Goal: Navigation & Orientation: Find specific page/section

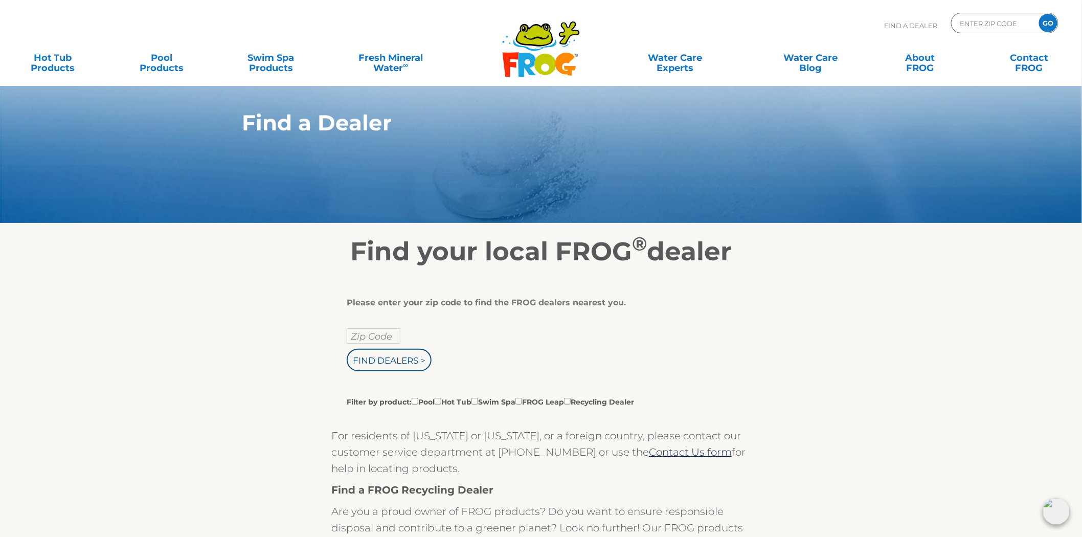
click at [959, 23] on div "ENTER ZIP CODE GO" at bounding box center [1004, 23] width 107 height 20
click at [967, 24] on input "Zip Code Form" at bounding box center [993, 23] width 69 height 15
paste input "23323"
type input "23323"
click at [1039, 14] on input "GO" at bounding box center [1048, 23] width 18 height 18
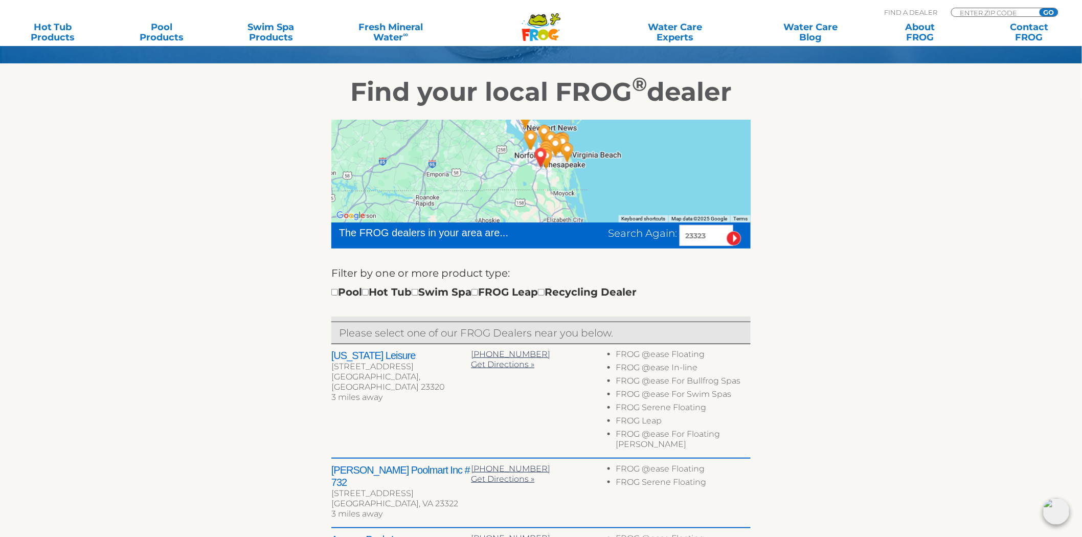
scroll to position [170, 0]
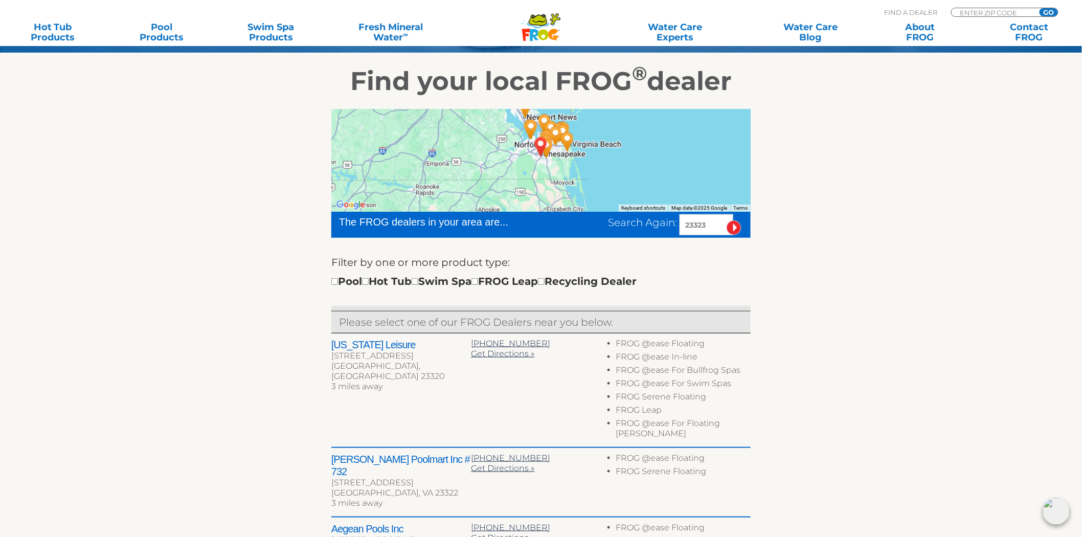
click at [338, 346] on h2 "Virginia Leisure" at bounding box center [401, 345] width 140 height 12
drag, startPoint x: 338, startPoint y: 346, endPoint x: 397, endPoint y: 345, distance: 59.3
click at [397, 345] on h2 "Virginia Leisure" at bounding box center [401, 345] width 140 height 12
copy div "Virginia Leisure"
drag, startPoint x: 709, startPoint y: 224, endPoint x: 640, endPoint y: 231, distance: 69.9
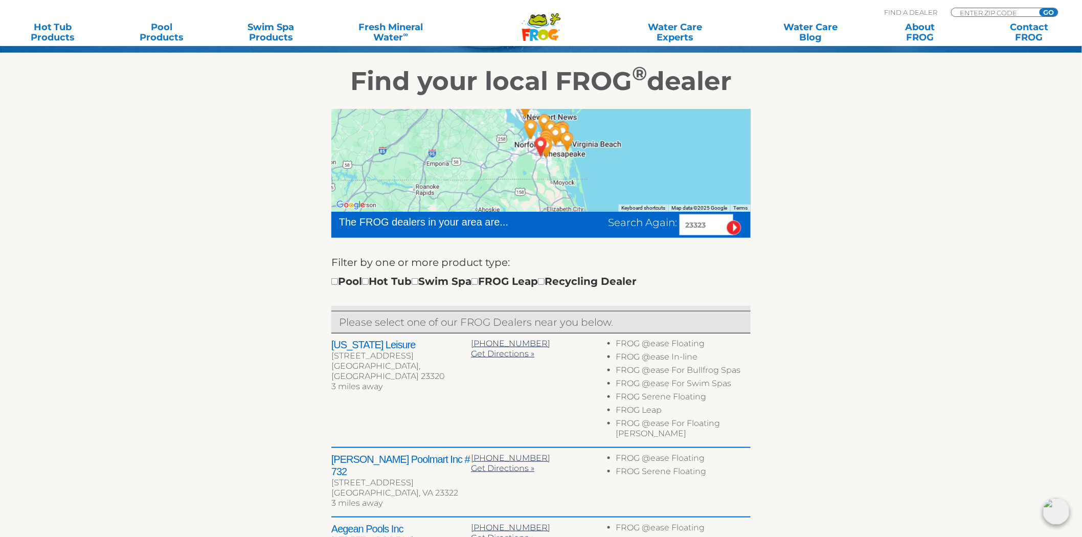
click at [640, 231] on div "Search Again: 23323" at bounding box center [679, 224] width 143 height 21
type input "14903"
click at [727, 220] on input "image" at bounding box center [734, 227] width 15 height 15
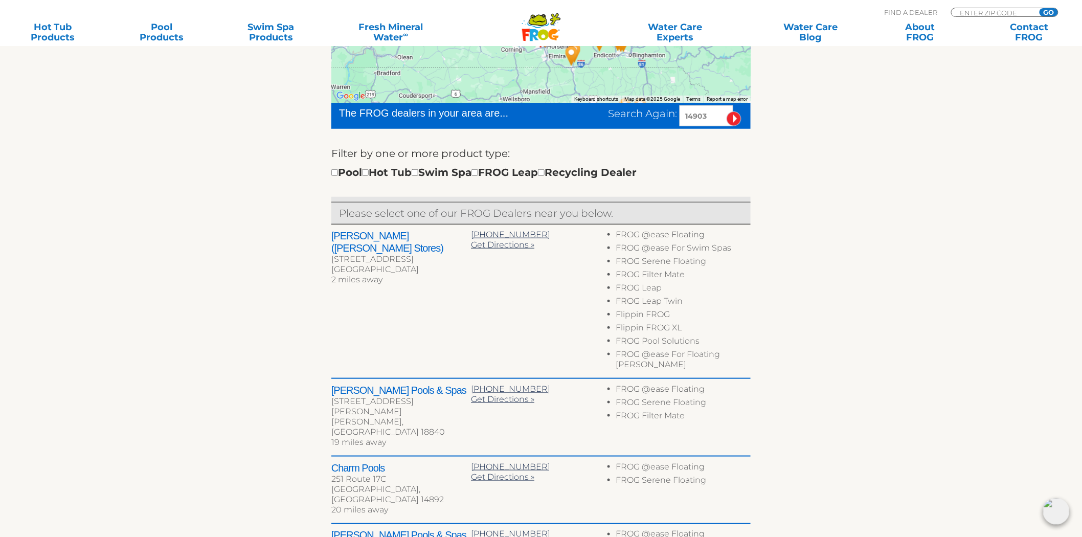
click at [366, 238] on h2 "[PERSON_NAME] ([PERSON_NAME] Stores)" at bounding box center [401, 242] width 140 height 25
drag, startPoint x: 366, startPoint y: 238, endPoint x: 463, endPoint y: 239, distance: 97.2
click at [463, 239] on h2 "[PERSON_NAME] ([PERSON_NAME] Stores)" at bounding box center [401, 242] width 140 height 25
copy div "Hesselson's (Triple H Stores)"
drag, startPoint x: 716, startPoint y: 116, endPoint x: 541, endPoint y: 125, distance: 176.2
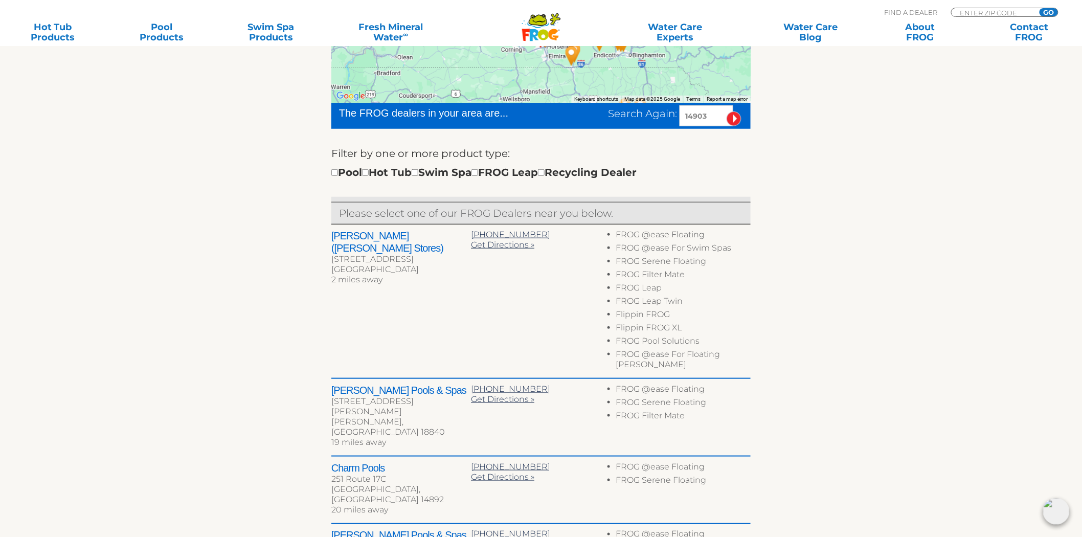
click at [541, 125] on div "The FROG dealers in your area are... Search Again: 14903" at bounding box center [540, 116] width 419 height 26
type input "44055"
click at [727, 111] on input "image" at bounding box center [734, 118] width 15 height 15
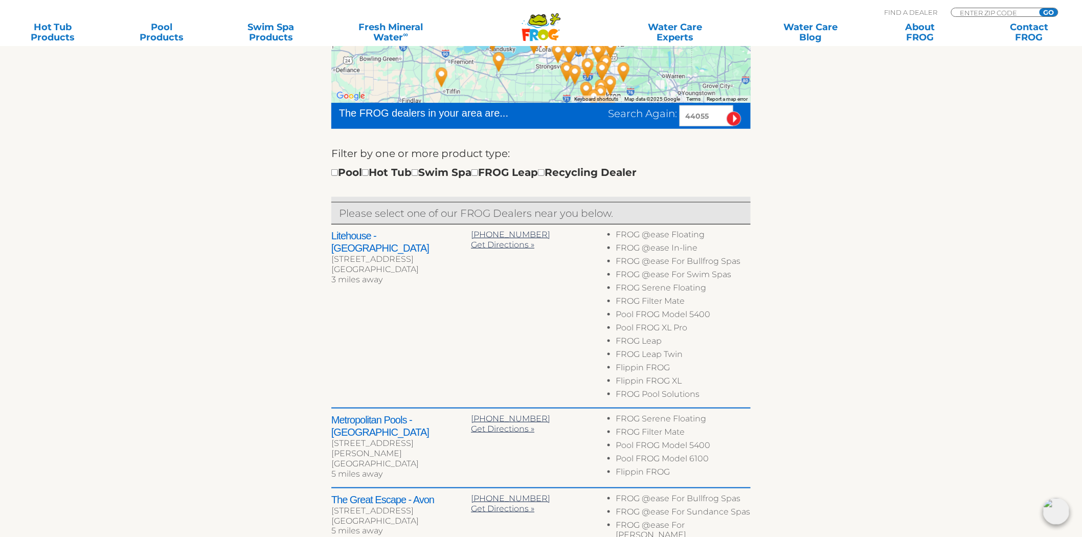
click at [356, 236] on h2 "Litehouse - Sheffield Village" at bounding box center [401, 242] width 140 height 25
drag, startPoint x: 356, startPoint y: 236, endPoint x: 426, endPoint y: 237, distance: 69.6
click at [426, 237] on h2 "Litehouse - Sheffield Village" at bounding box center [401, 242] width 140 height 25
copy h2 "Litehouse - Sheffield Village"
drag, startPoint x: 722, startPoint y: 111, endPoint x: 573, endPoint y: 119, distance: 149.0
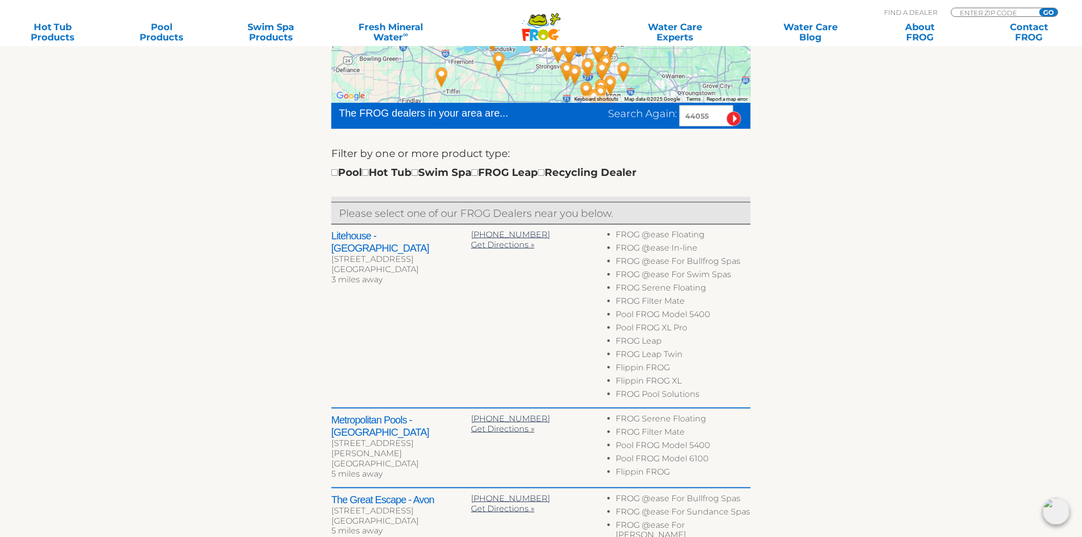
click at [573, 119] on div "Search Again: 44055" at bounding box center [648, 115] width 206 height 21
type input "40118"
click at [727, 111] on input "image" at bounding box center [734, 118] width 15 height 15
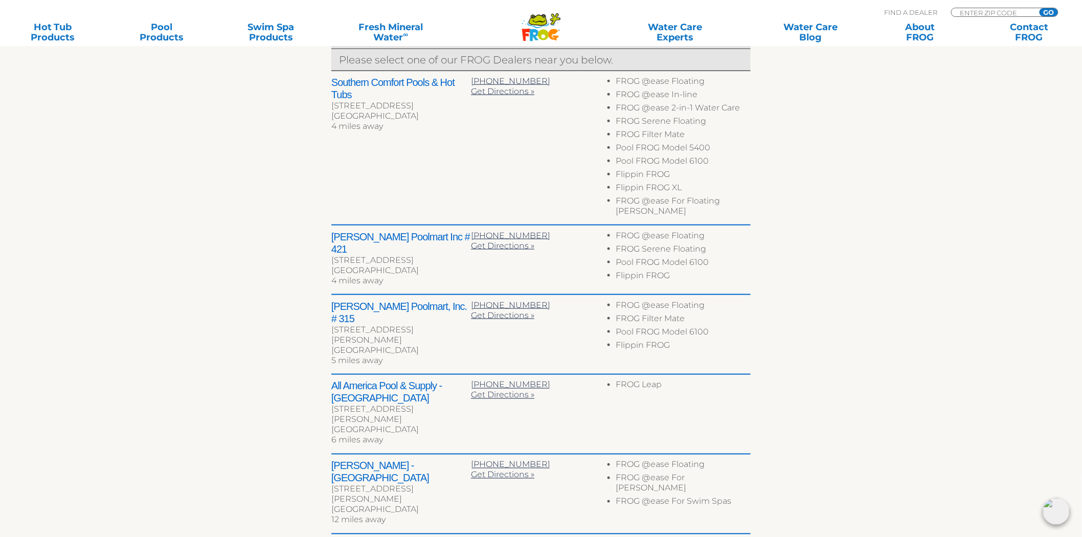
scroll to position [450, 0]
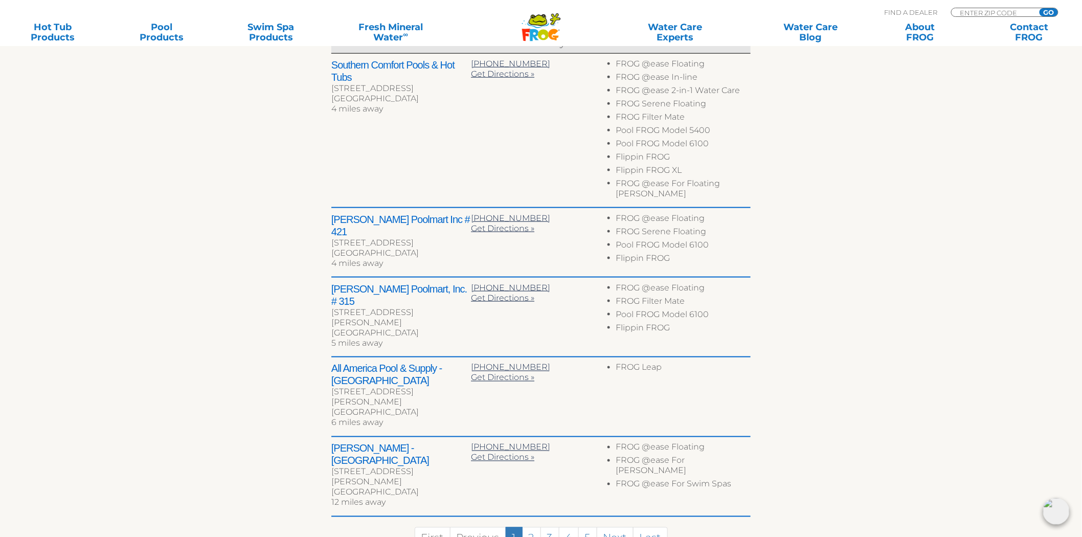
click at [346, 363] on h2 "All America Pool & Supply - Louisville" at bounding box center [401, 375] width 140 height 25
drag, startPoint x: 346, startPoint y: 338, endPoint x: 338, endPoint y: 331, distance: 10.6
click at [356, 363] on h2 "All America Pool & Supply - Louisville" at bounding box center [401, 375] width 140 height 25
click at [338, 363] on h2 "All America Pool & Supply - Louisville" at bounding box center [401, 375] width 140 height 25
drag, startPoint x: 338, startPoint y: 331, endPoint x: 362, endPoint y: 349, distance: 30.1
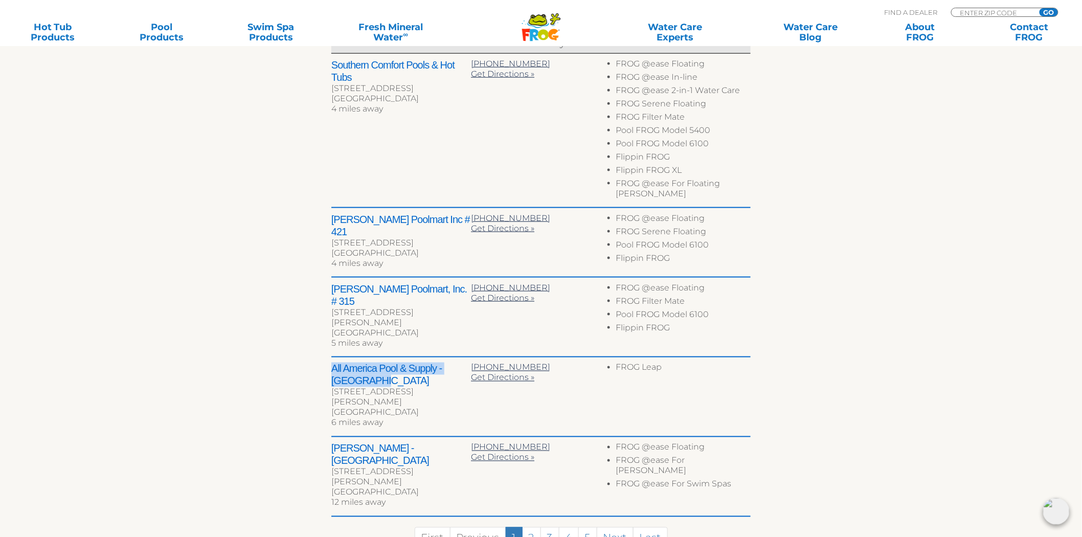
click at [362, 363] on h2 "All America Pool & Supply - Louisville" at bounding box center [401, 375] width 140 height 25
copy h2 "All America Pool & Supply - Louisville"
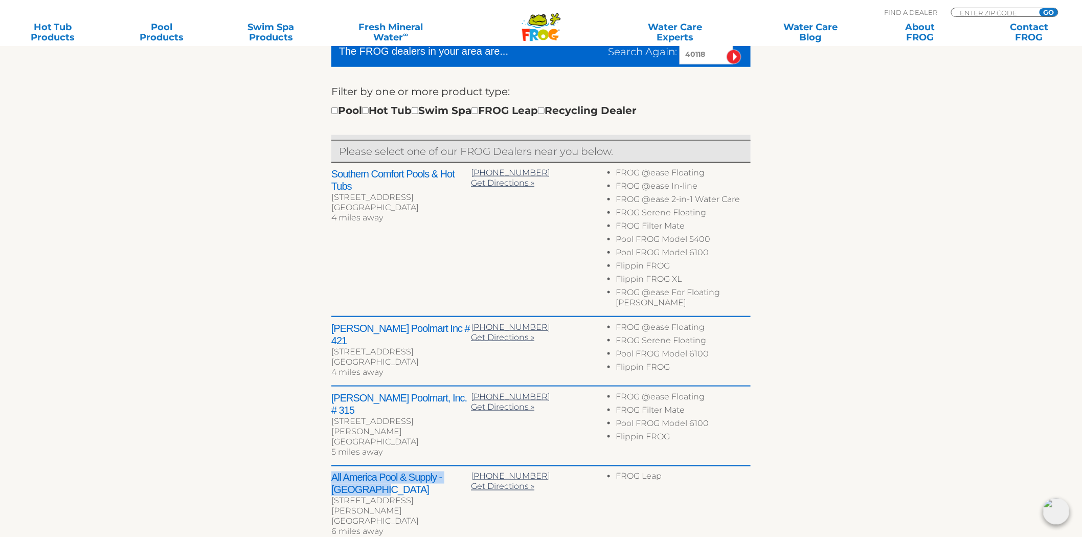
scroll to position [109, 0]
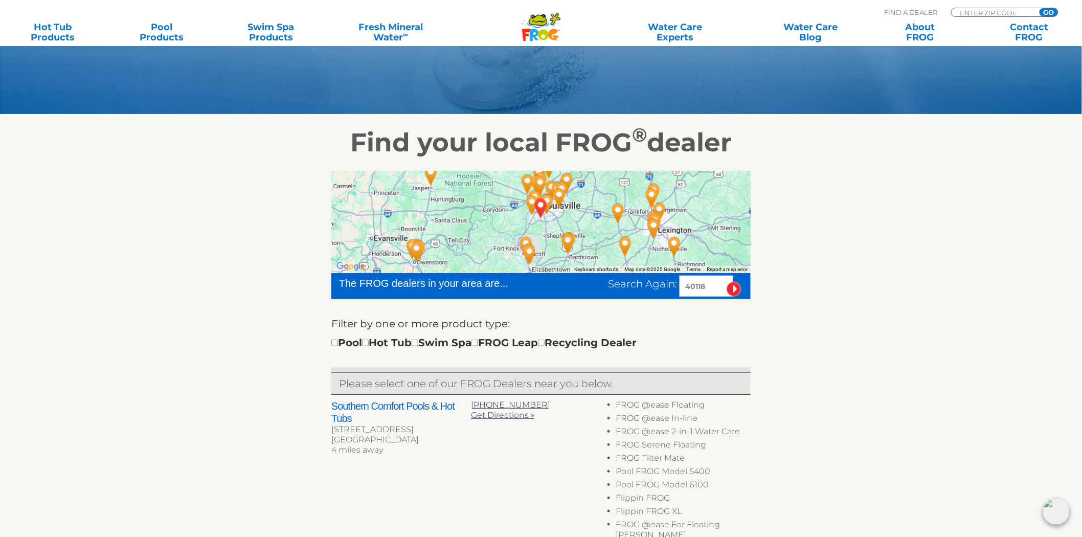
drag, startPoint x: 719, startPoint y: 287, endPoint x: 579, endPoint y: 263, distance: 141.7
click at [609, 295] on div "Search Again: 40118" at bounding box center [679, 286] width 143 height 21
type input "49635"
click at [727, 282] on input "image" at bounding box center [734, 289] width 15 height 15
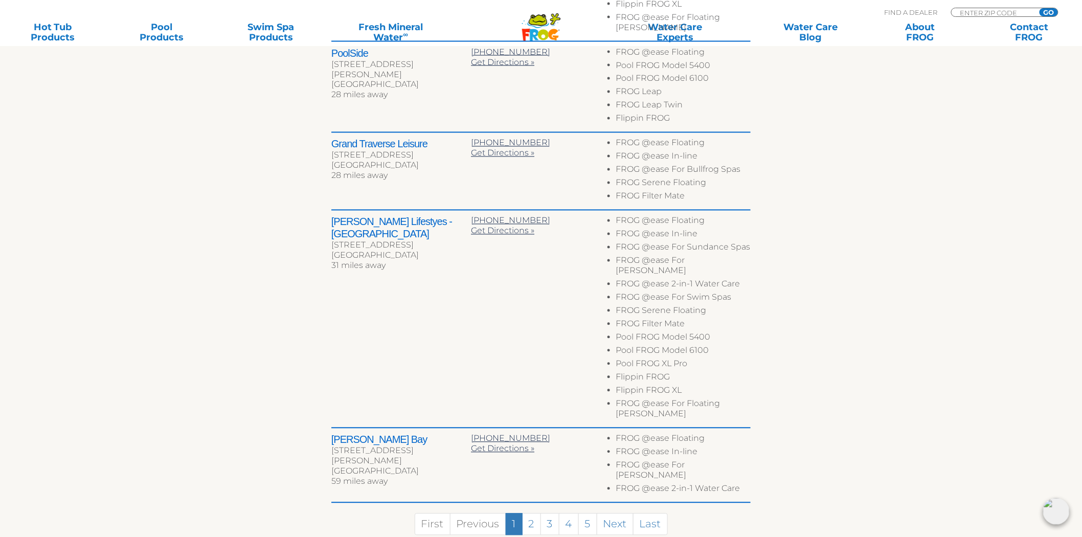
scroll to position [734, 0]
click at [524, 513] on link "2" at bounding box center [531, 524] width 19 height 22
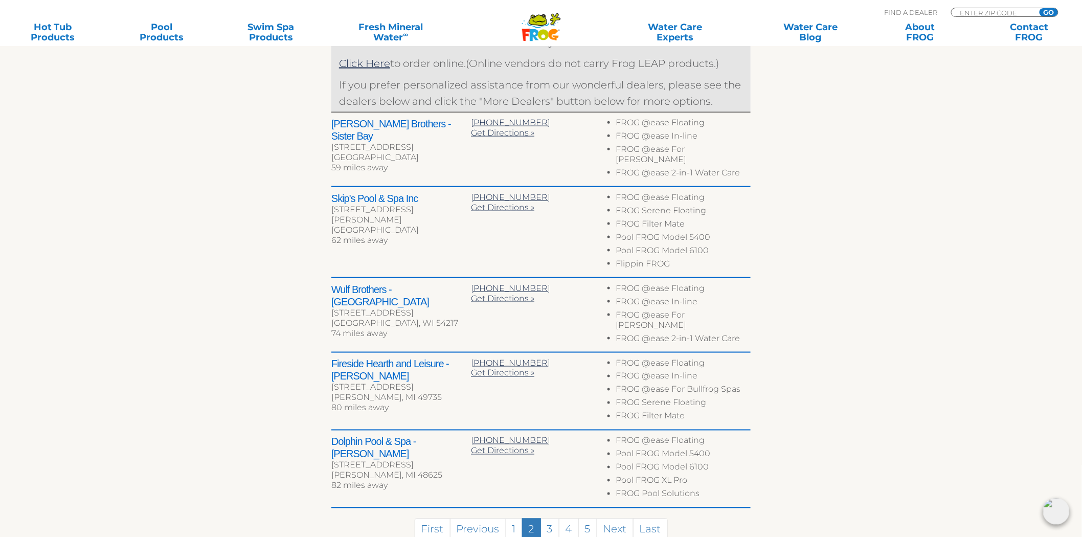
scroll to position [425, 0]
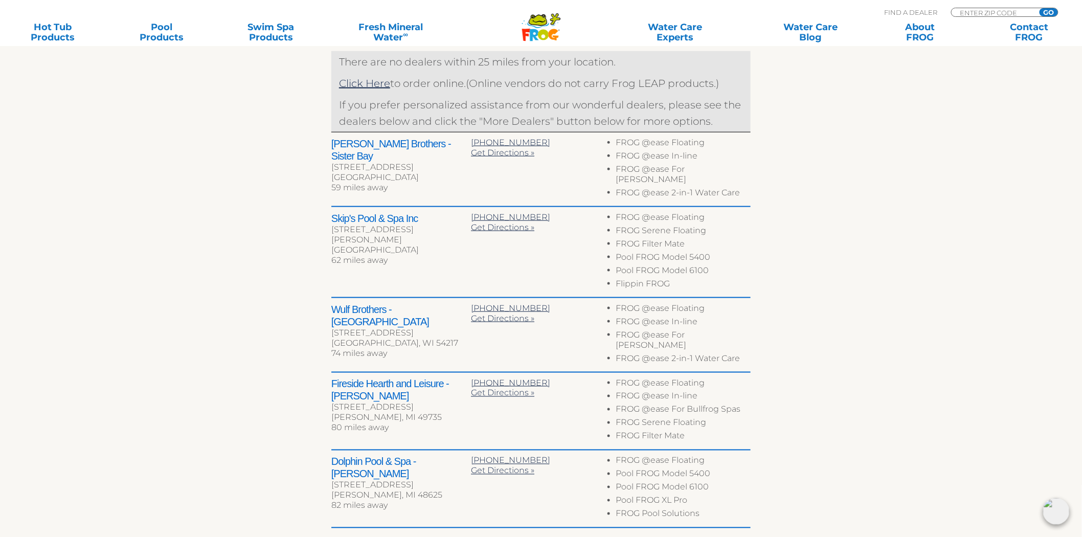
click at [339, 456] on h2 "Dolphin Pool & Spa - Harrison" at bounding box center [401, 468] width 140 height 25
drag, startPoint x: 339, startPoint y: 439, endPoint x: 441, endPoint y: 434, distance: 102.9
click at [441, 456] on h2 "Dolphin Pool & Spa - Harrison" at bounding box center [401, 468] width 140 height 25
copy h2 "Dolphin Pool & Spa - Harrison"
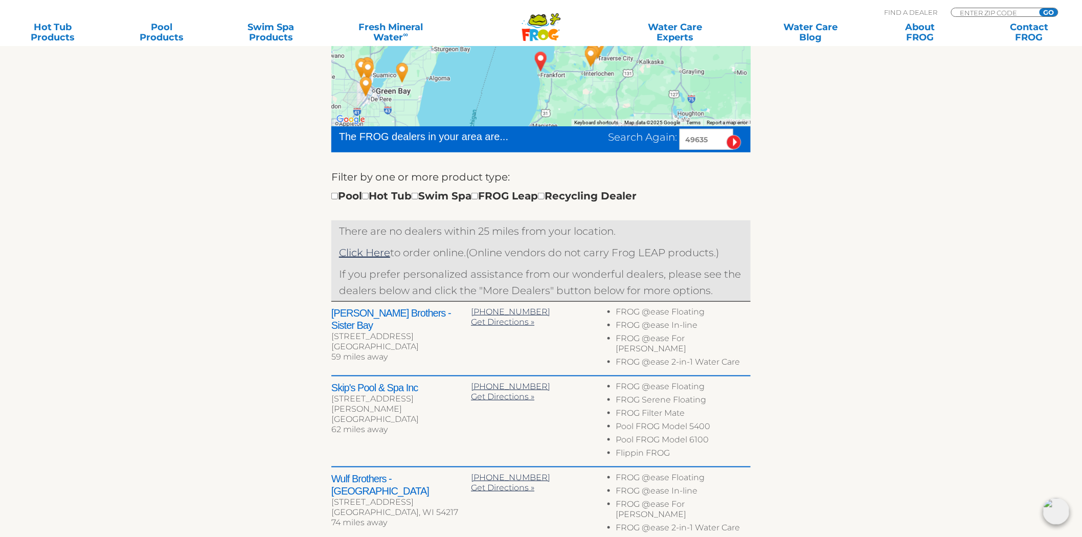
scroll to position [197, 0]
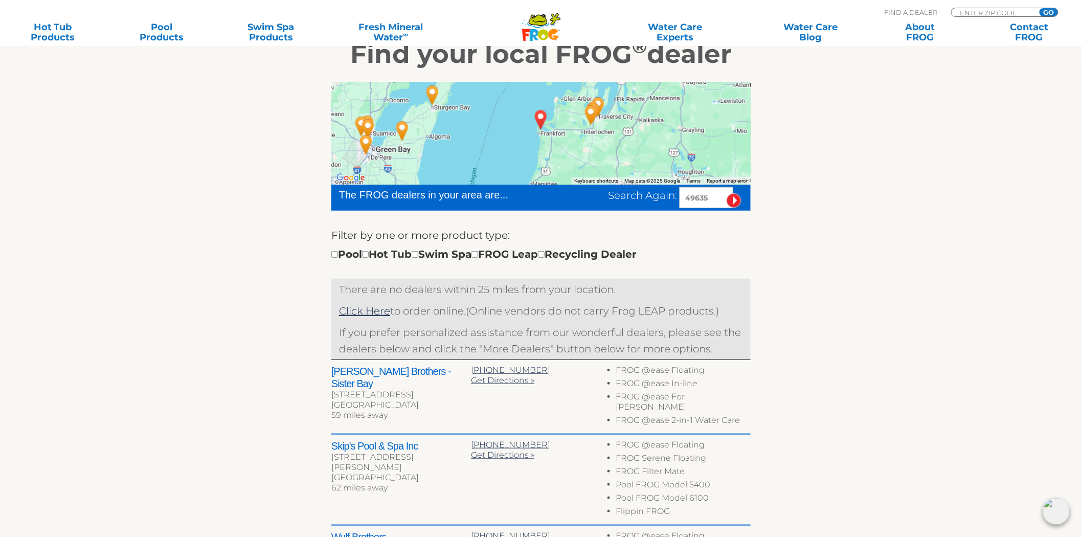
drag, startPoint x: 720, startPoint y: 197, endPoint x: 579, endPoint y: 199, distance: 140.7
click at [579, 199] on div "Search Again: 49635" at bounding box center [648, 197] width 206 height 21
type input "60188"
click at [727, 193] on input "image" at bounding box center [734, 200] width 15 height 15
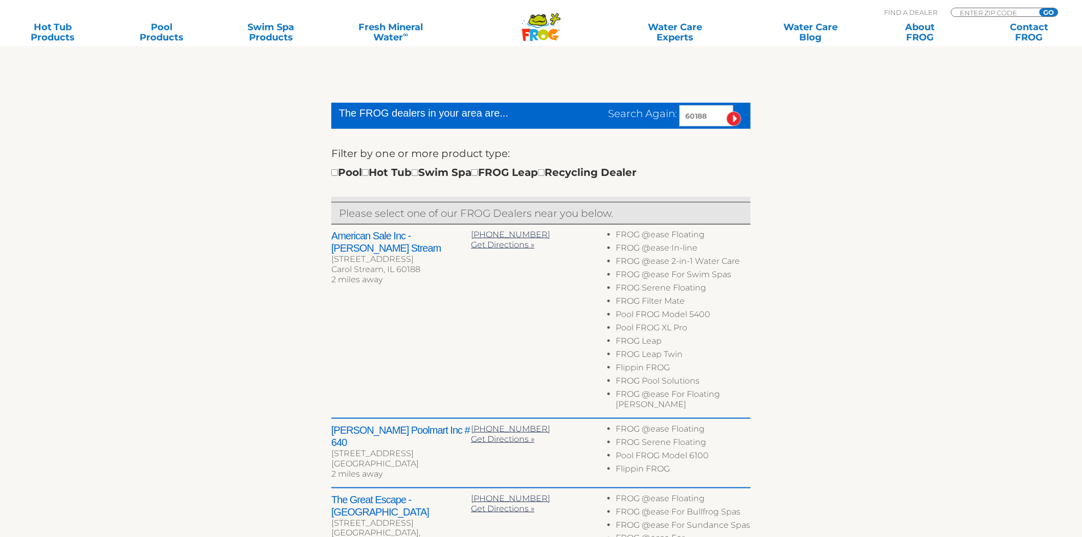
scroll to position [279, 0]
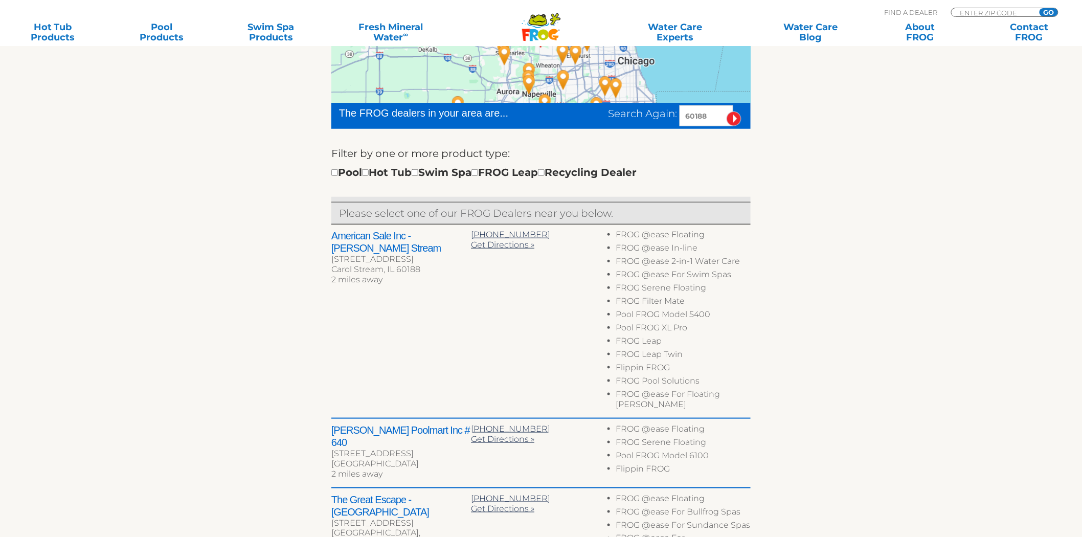
click at [356, 234] on h2 "American Sale Inc - [PERSON_NAME] Stream" at bounding box center [401, 242] width 140 height 25
drag, startPoint x: 356, startPoint y: 234, endPoint x: 444, endPoint y: 230, distance: 88.1
click at [444, 230] on h2 "American Sale Inc - [PERSON_NAME] Stream" at bounding box center [401, 242] width 140 height 25
copy h2 "American Sale Inc - [PERSON_NAME] Stream"
drag, startPoint x: 712, startPoint y: 119, endPoint x: 594, endPoint y: 123, distance: 118.2
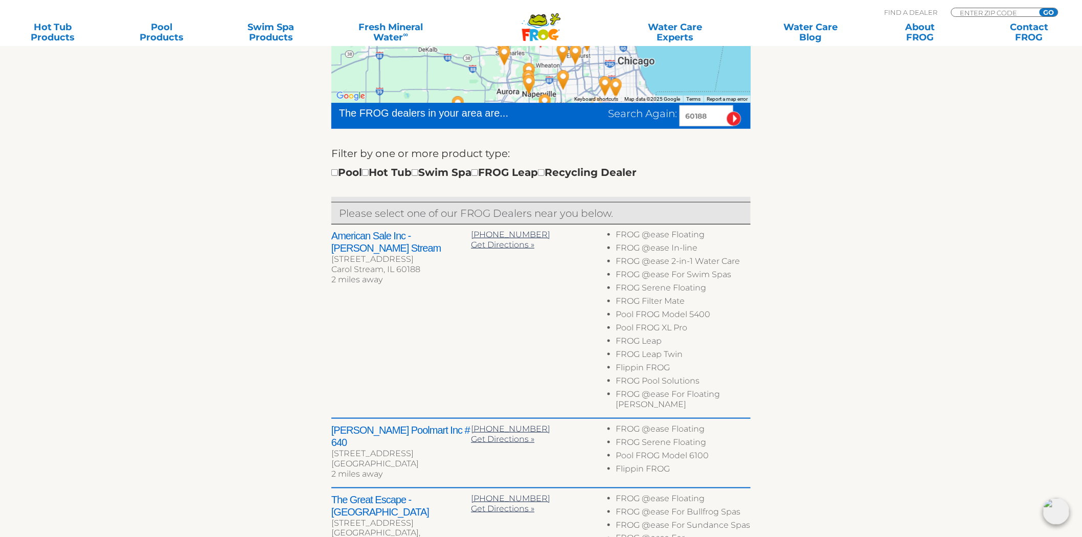
click at [595, 123] on div "Search Again: 60188" at bounding box center [648, 115] width 206 height 21
paste input "06111"
type input "06111"
click at [727, 111] on input "image" at bounding box center [734, 118] width 15 height 15
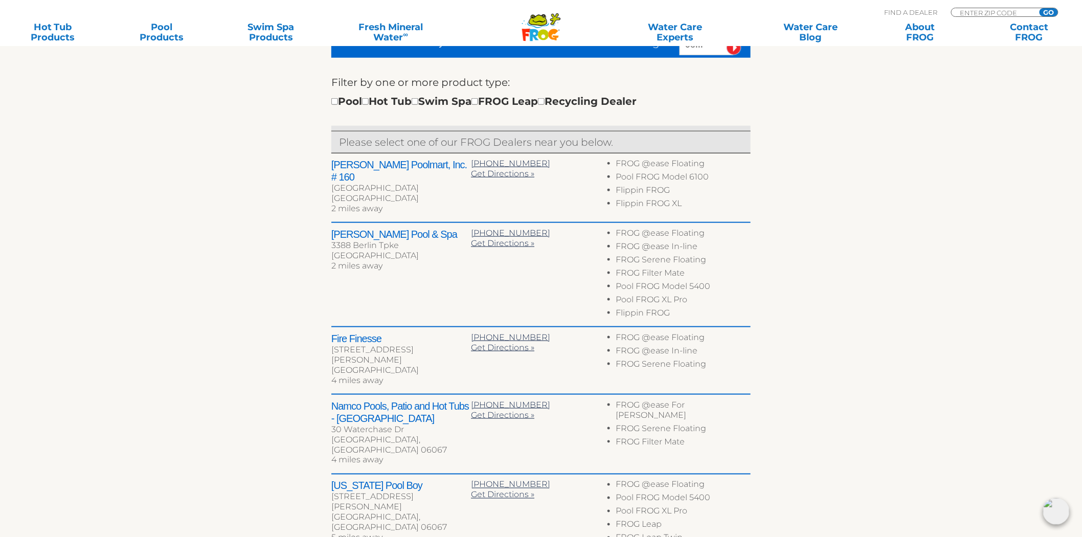
scroll to position [393, 0]
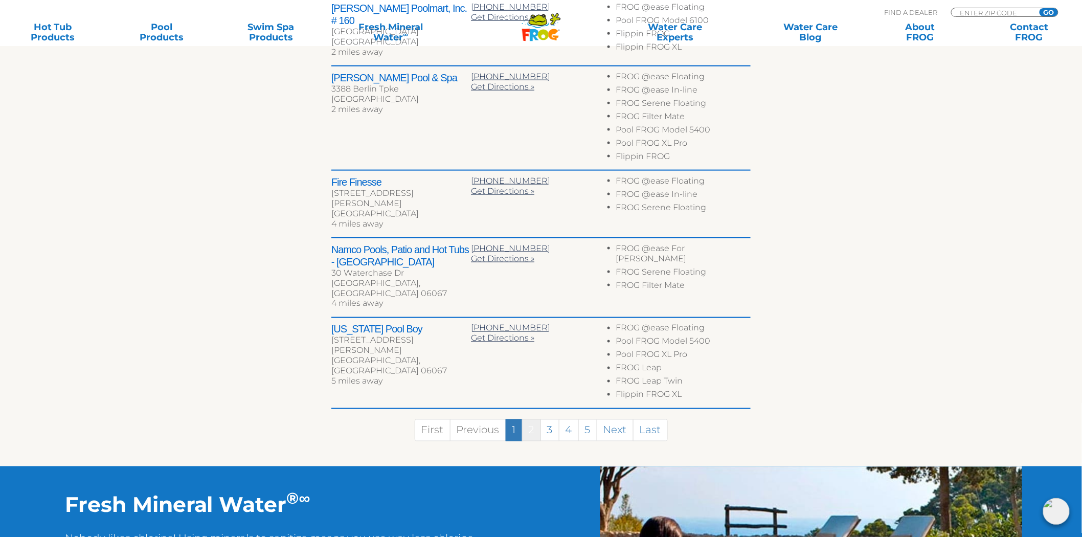
click at [529, 419] on link "2" at bounding box center [531, 430] width 19 height 22
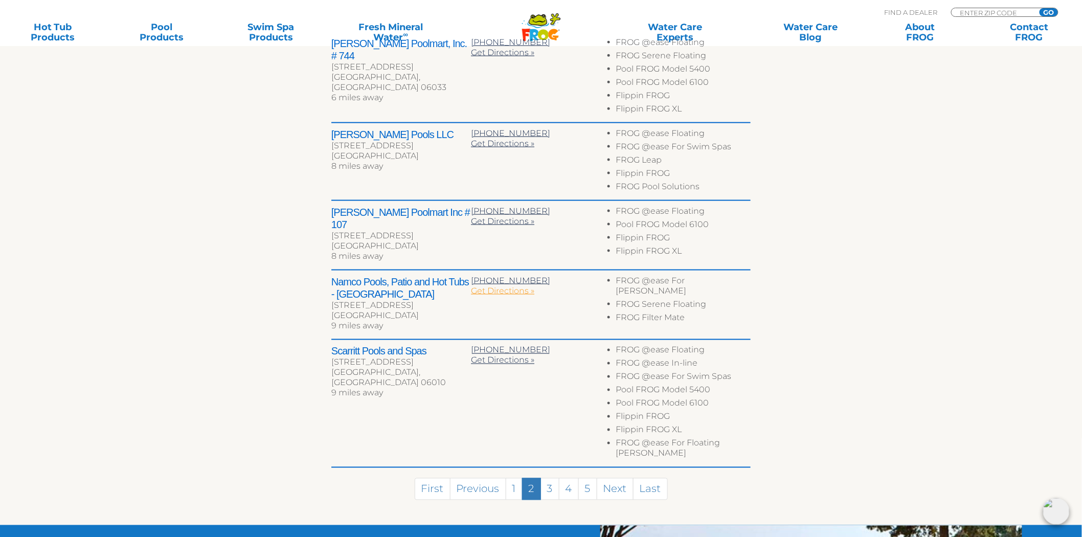
scroll to position [370, 0]
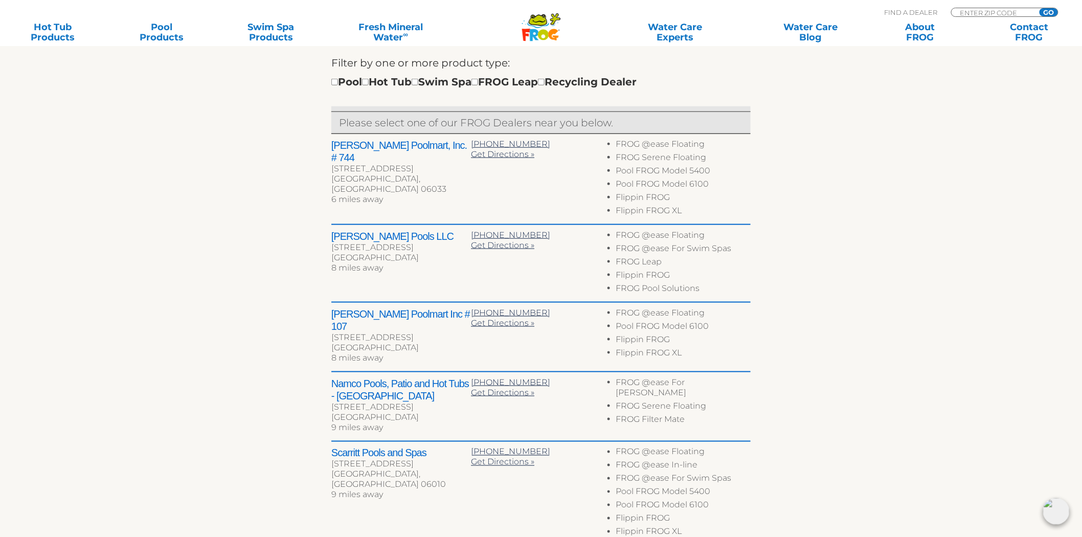
click at [348, 233] on h2 "Paradis Pools LLC" at bounding box center [401, 236] width 140 height 12
drag, startPoint x: 348, startPoint y: 233, endPoint x: 396, endPoint y: 237, distance: 48.3
click at [396, 237] on h2 "Paradis Pools LLC" at bounding box center [401, 236] width 140 height 12
copy h2 "Paradis Pools LLC"
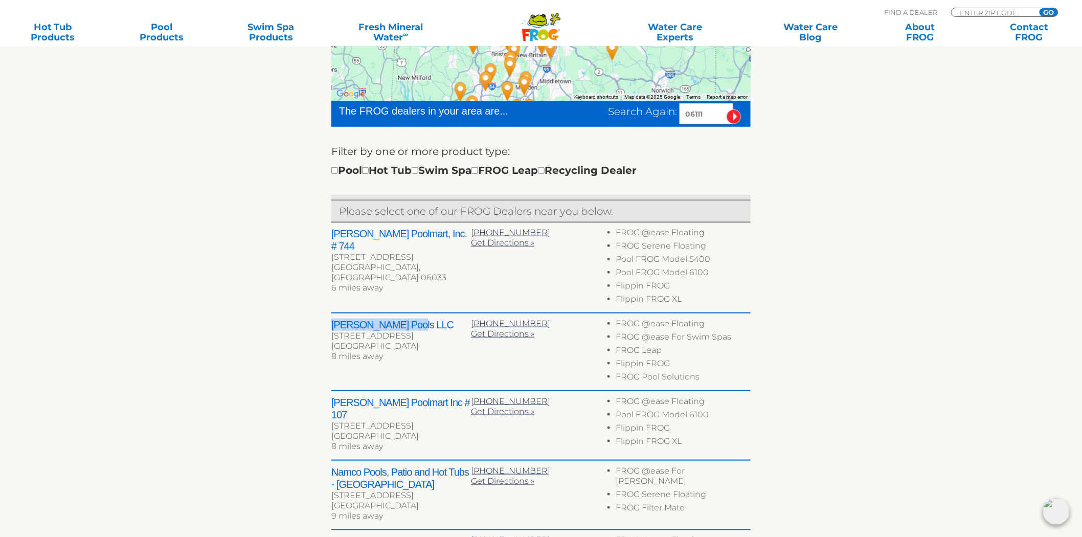
scroll to position [256, 0]
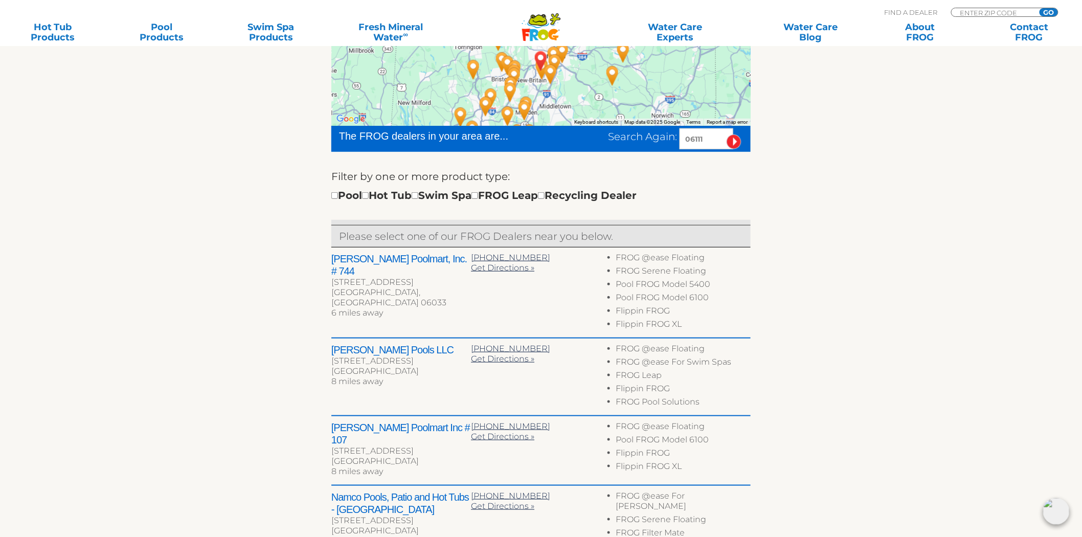
drag, startPoint x: 713, startPoint y: 141, endPoint x: 612, endPoint y: 141, distance: 100.7
click at [616, 140] on div "Search Again: 06111" at bounding box center [679, 138] width 143 height 21
paste input "43845"
type input "43845"
click at [727, 134] on input "image" at bounding box center [734, 141] width 15 height 15
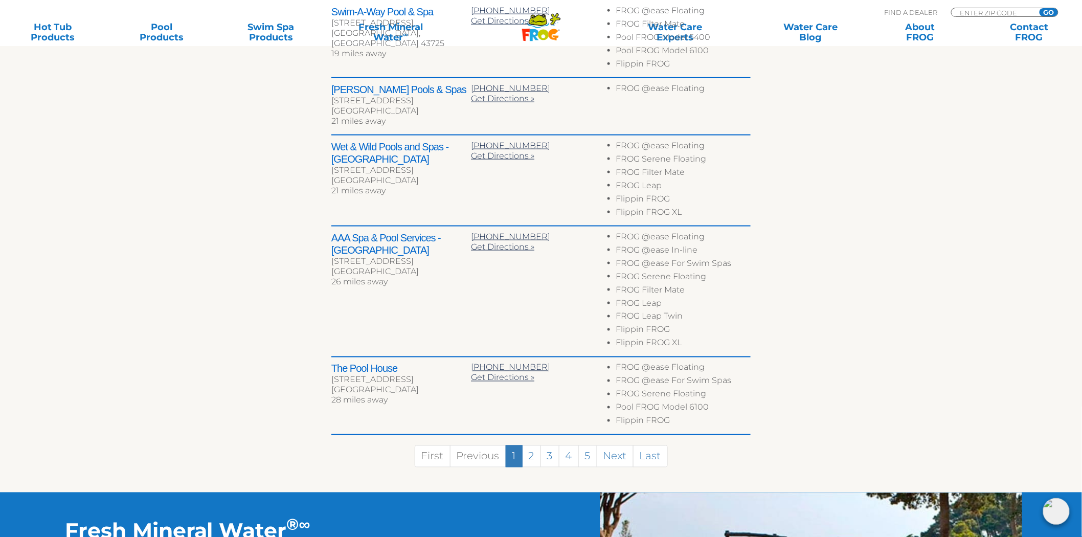
scroll to position [507, 0]
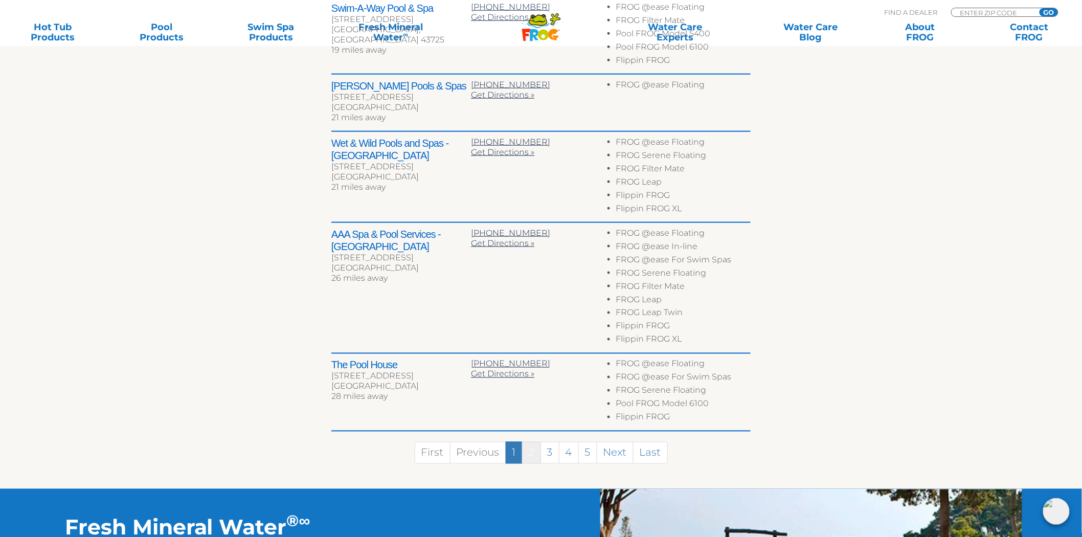
click at [524, 445] on link "2" at bounding box center [531, 453] width 19 height 22
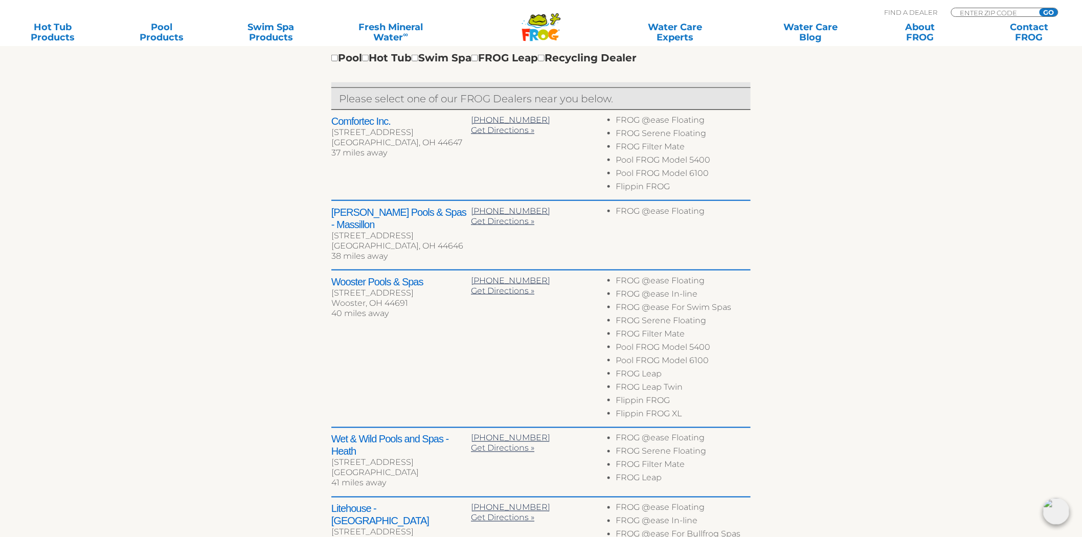
scroll to position [391, 0]
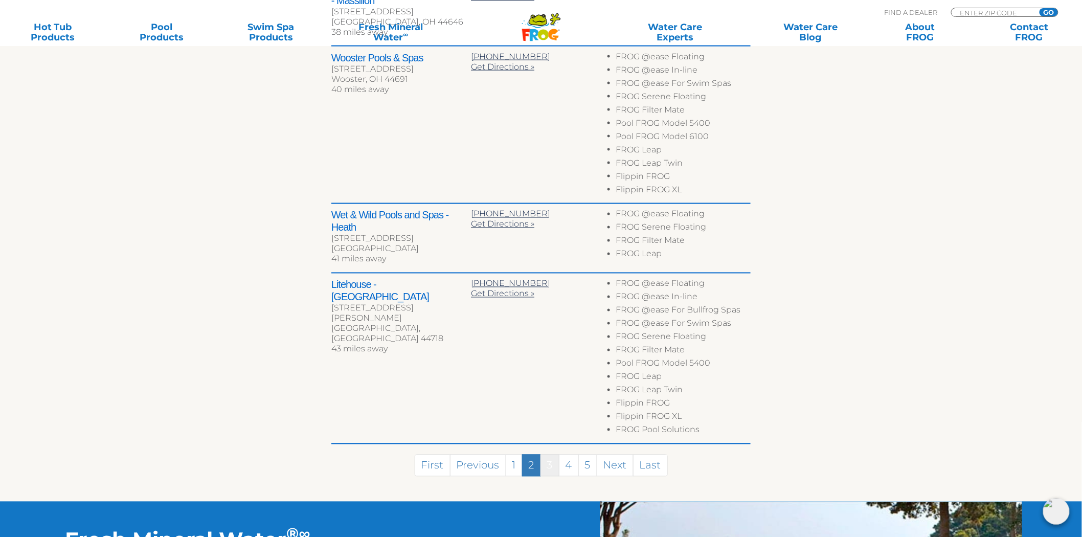
click at [543, 455] on link "3" at bounding box center [550, 466] width 19 height 22
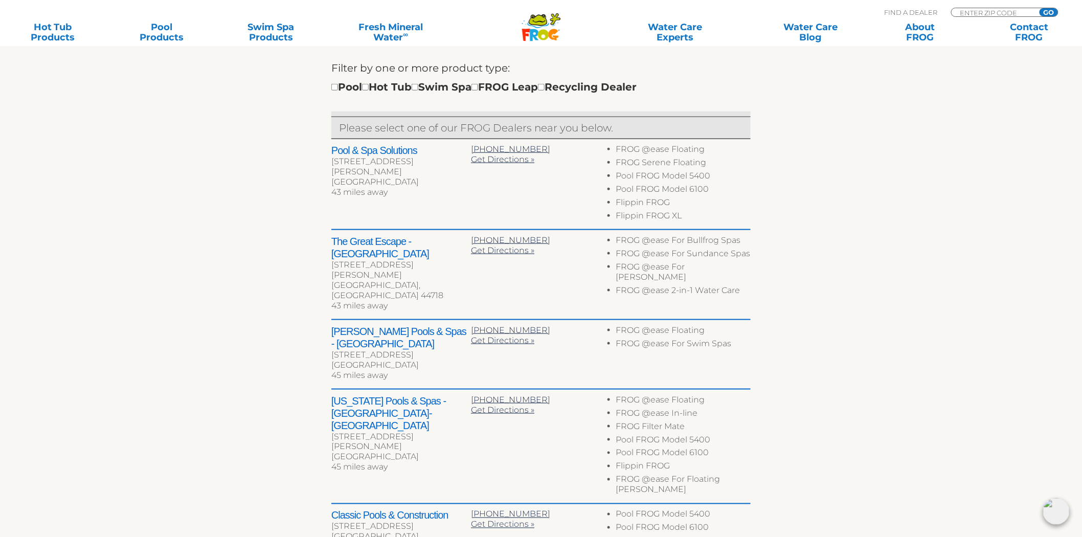
scroll to position [345, 0]
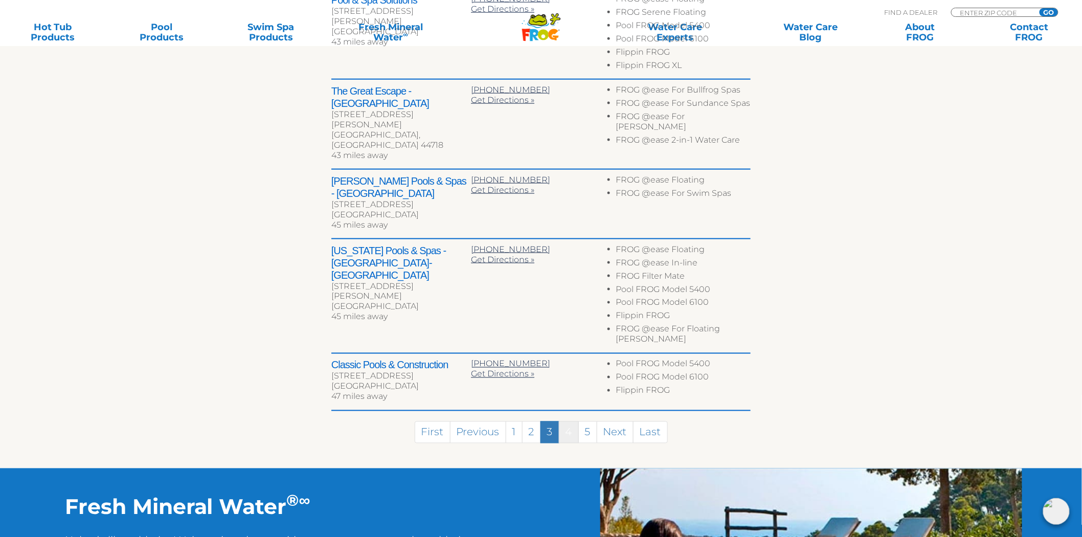
click at [567, 421] on link "4" at bounding box center [569, 432] width 20 height 22
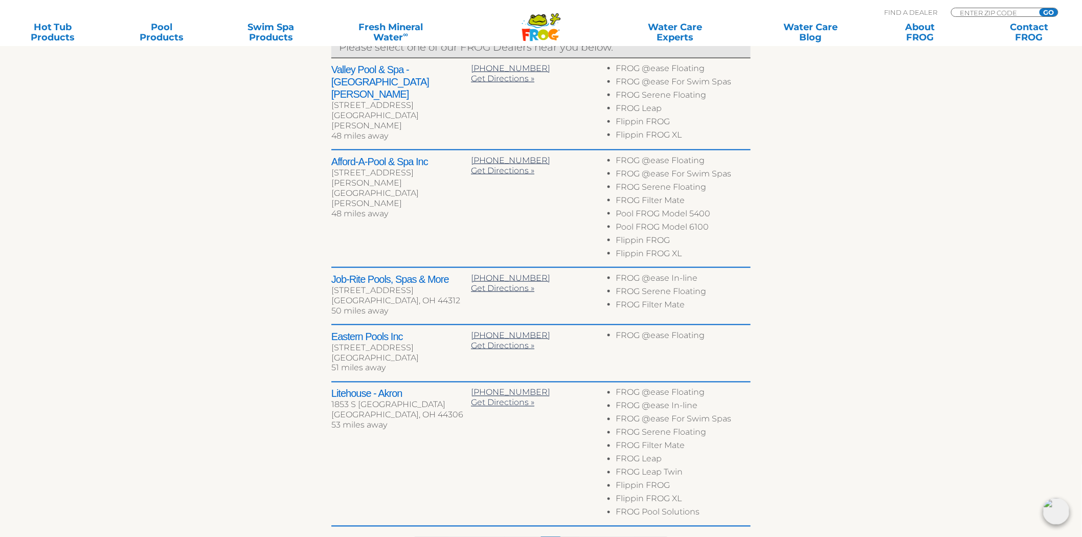
scroll to position [425, 0]
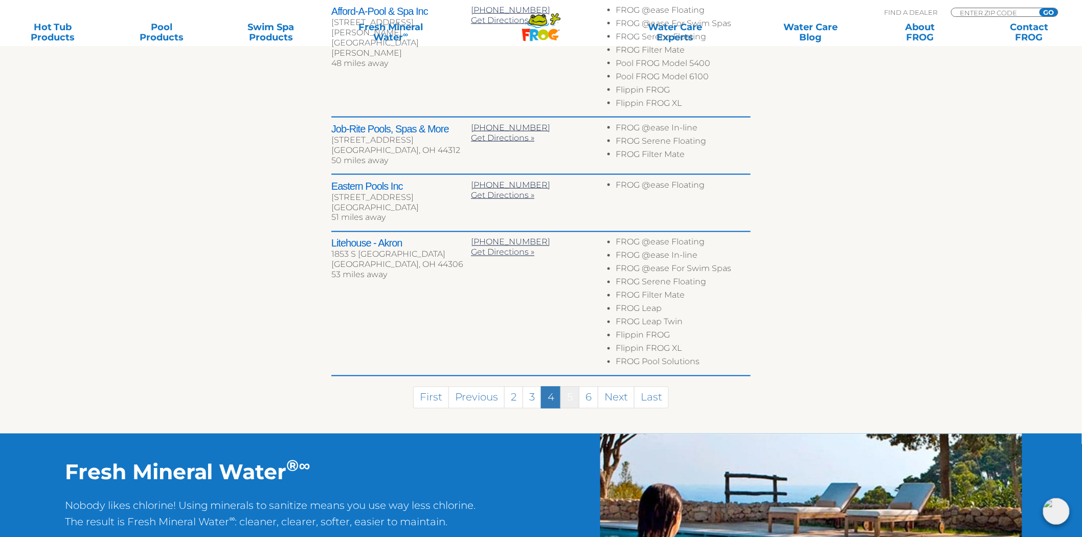
click at [574, 397] on link "5" at bounding box center [569, 398] width 19 height 22
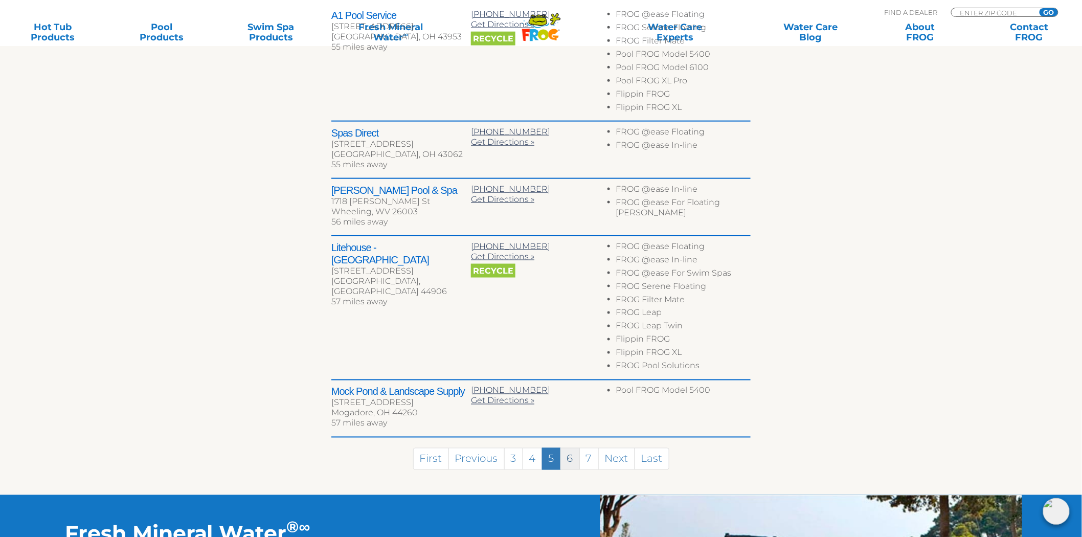
scroll to position [448, 0]
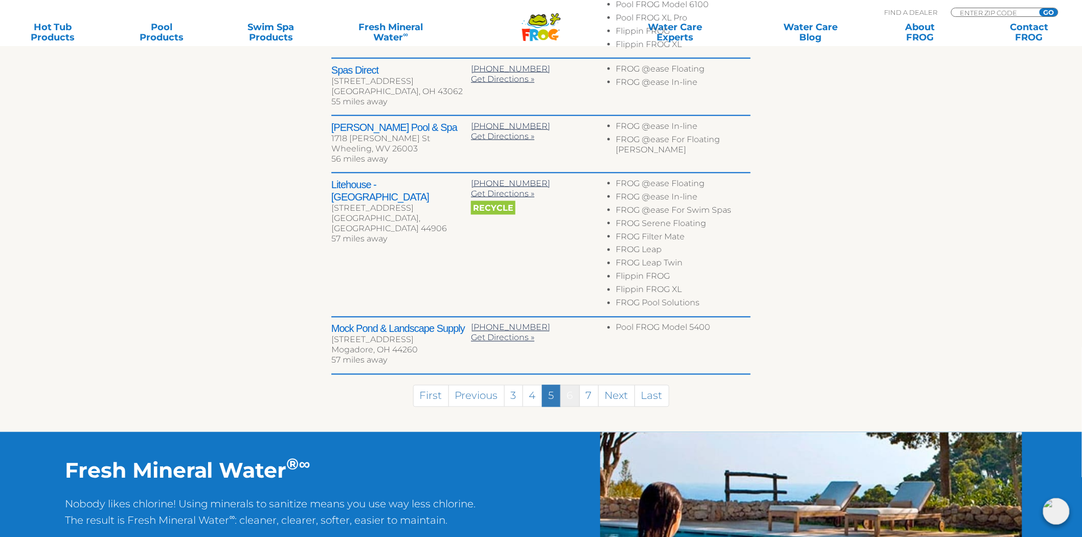
click at [570, 395] on link "6" at bounding box center [569, 396] width 19 height 22
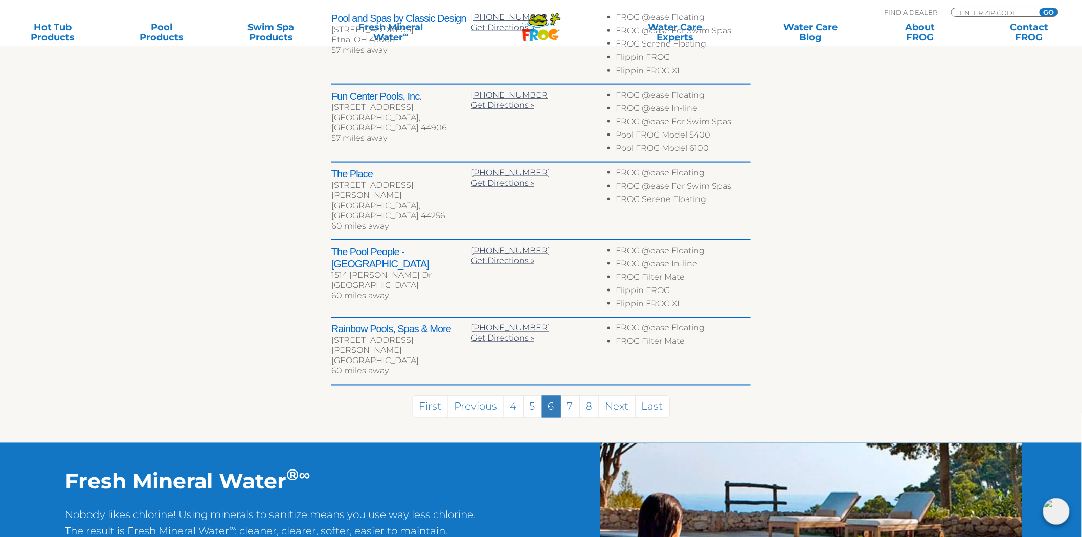
scroll to position [477, 0]
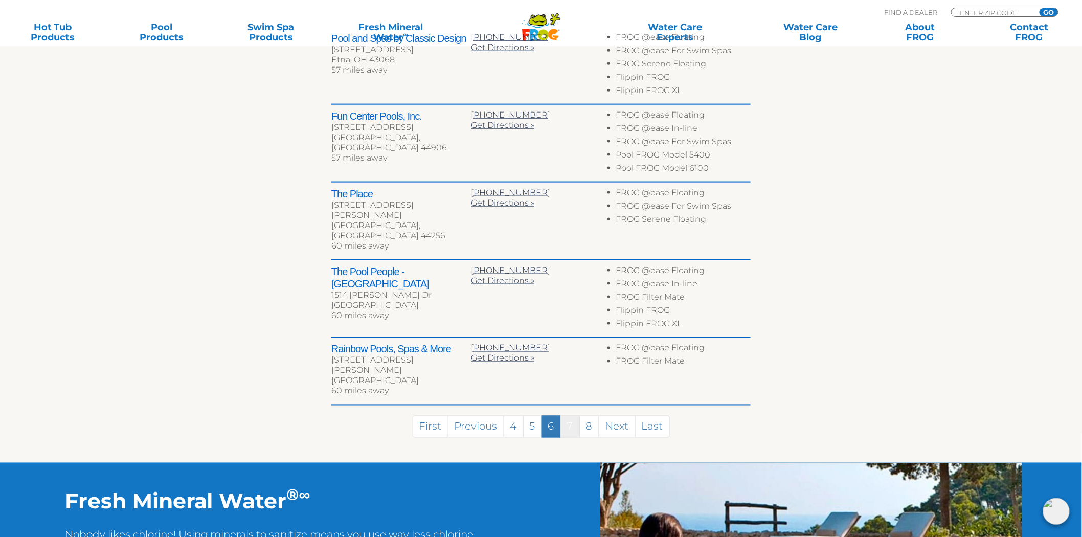
click at [571, 416] on link "7" at bounding box center [569, 427] width 19 height 22
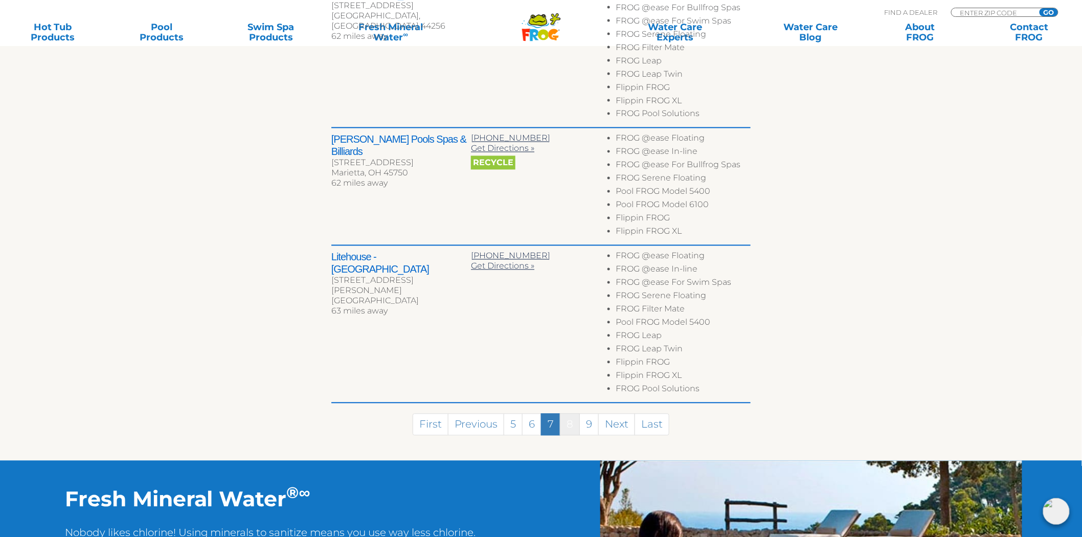
click at [571, 414] on link "8" at bounding box center [570, 425] width 20 height 22
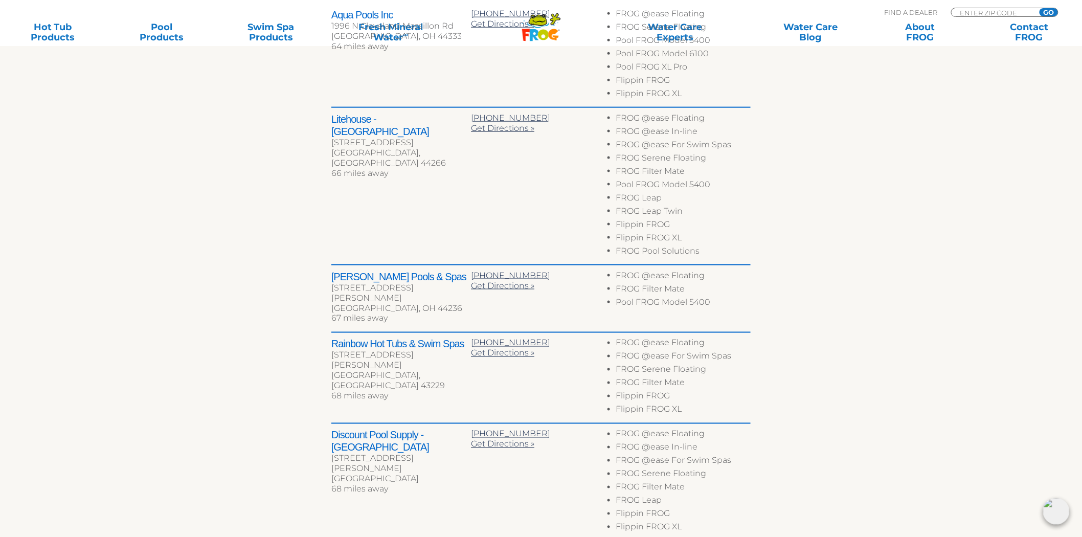
scroll to position [480, 0]
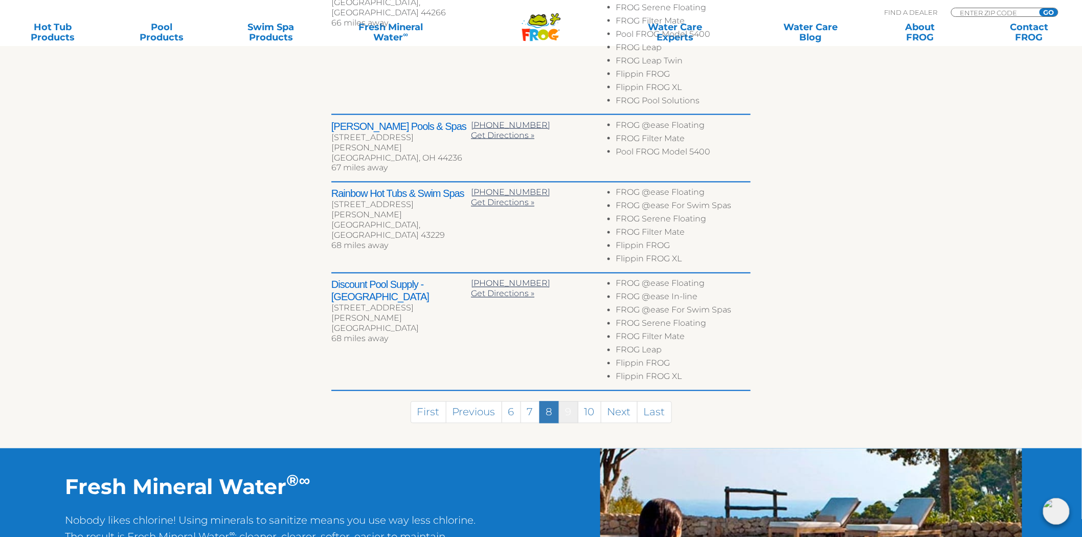
click at [571, 401] on link "9" at bounding box center [568, 412] width 19 height 22
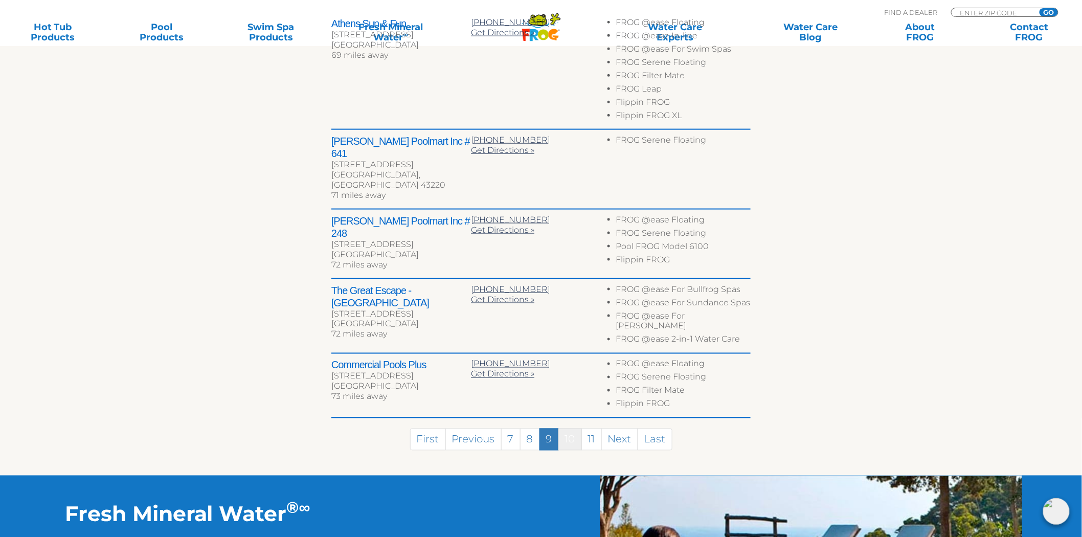
click at [571, 429] on link "10" at bounding box center [570, 440] width 24 height 22
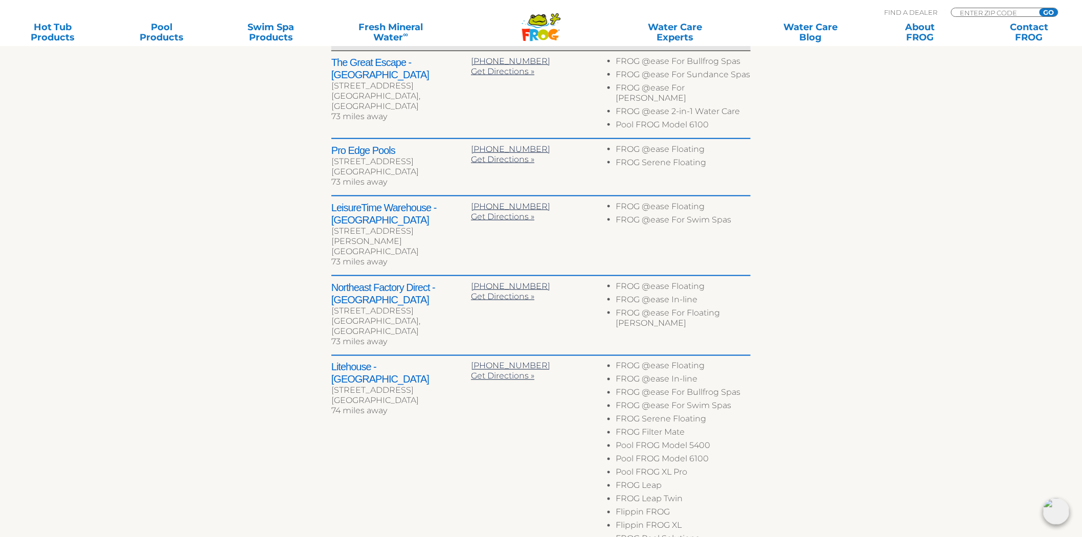
scroll to position [377, 0]
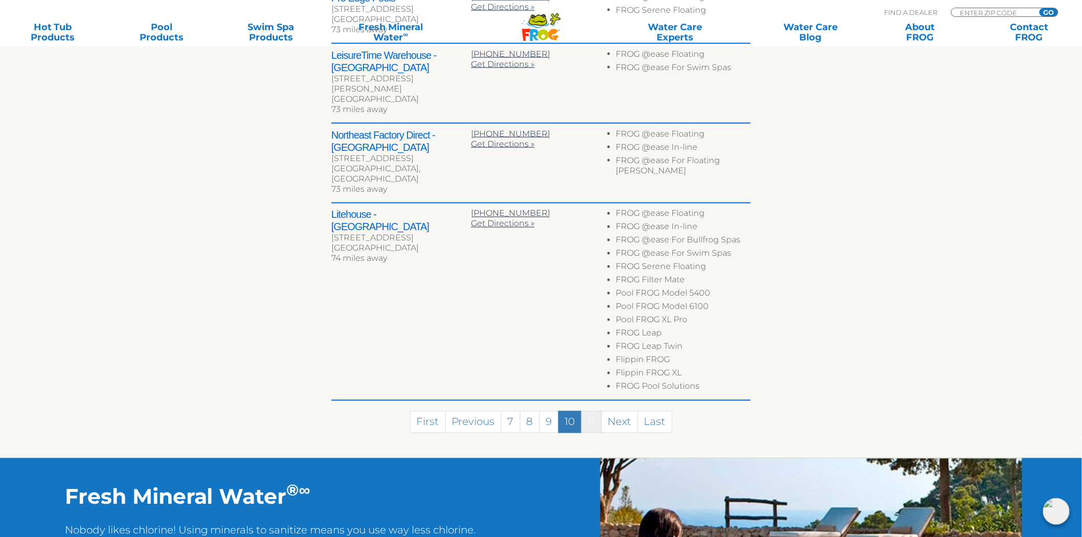
click at [585, 411] on link "11" at bounding box center [591, 422] width 20 height 22
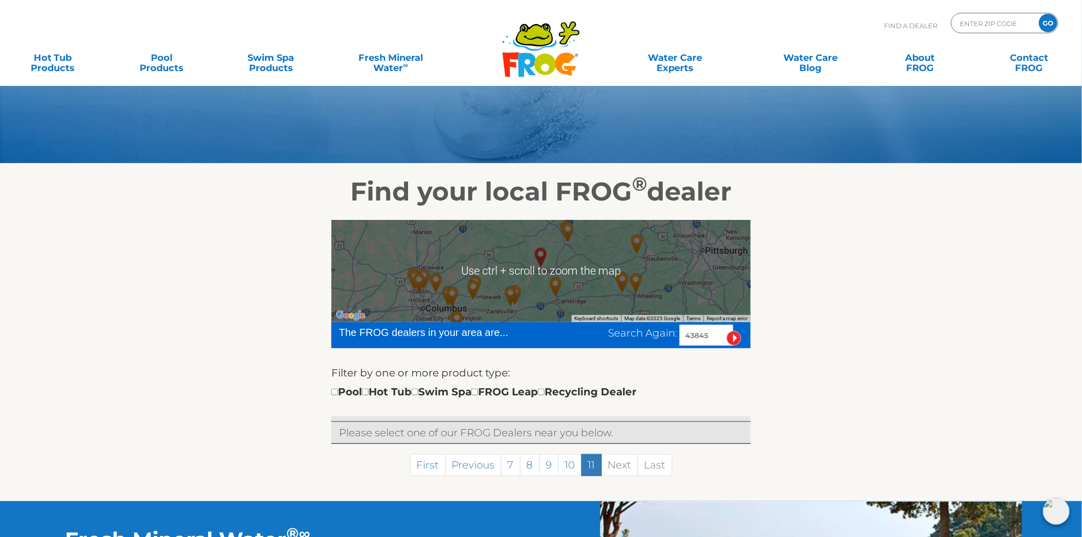
scroll to position [0, 0]
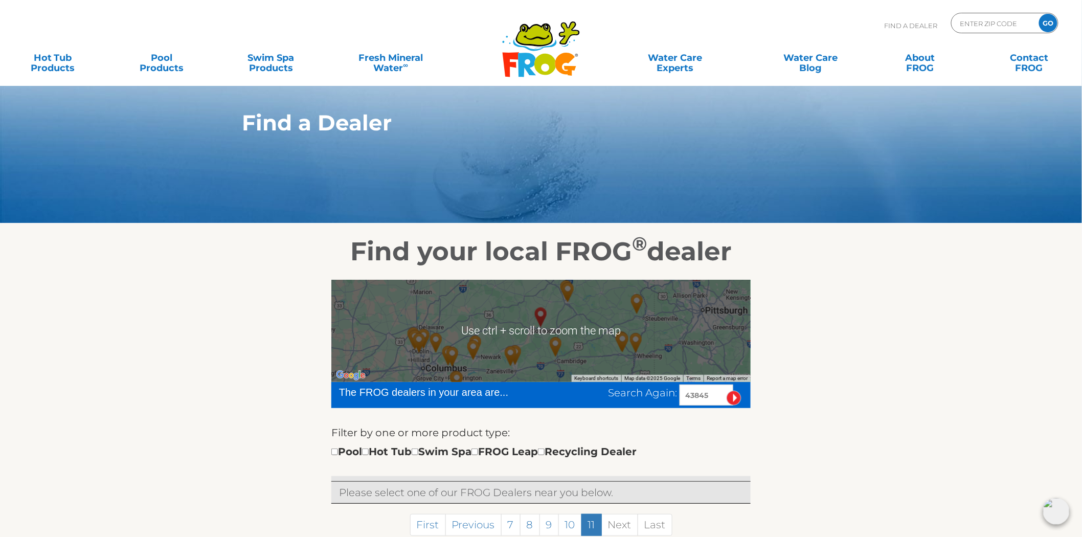
drag, startPoint x: 715, startPoint y: 400, endPoint x: 507, endPoint y: 362, distance: 211.2
click at [522, 370] on div "← Move left → Move right ↑ Move up ↓ Move down + Zoom in - Zoom out Home Jump l…" at bounding box center [540, 410] width 419 height 261
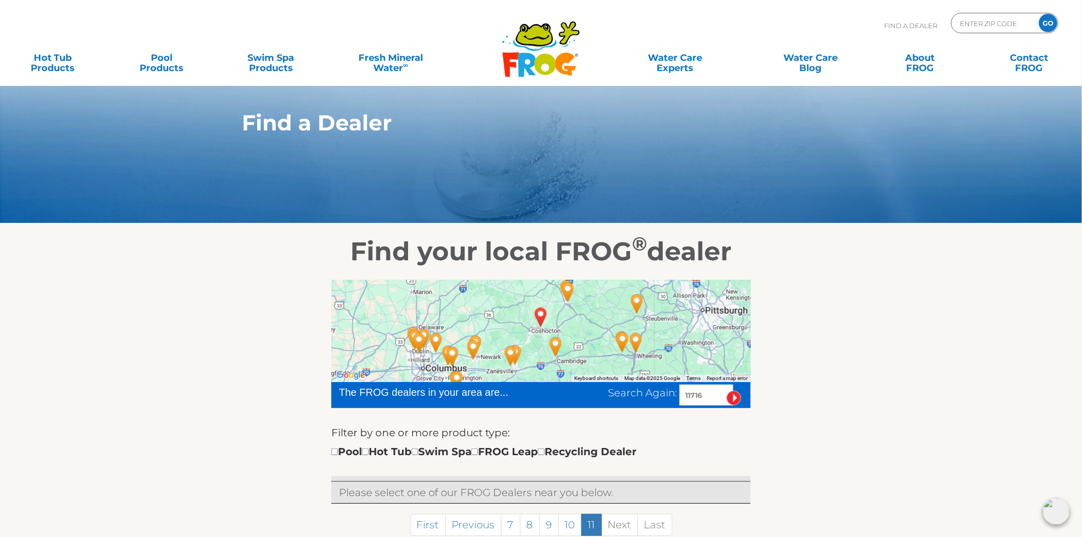
type input "11716"
click at [727, 391] on input "image" at bounding box center [734, 398] width 15 height 15
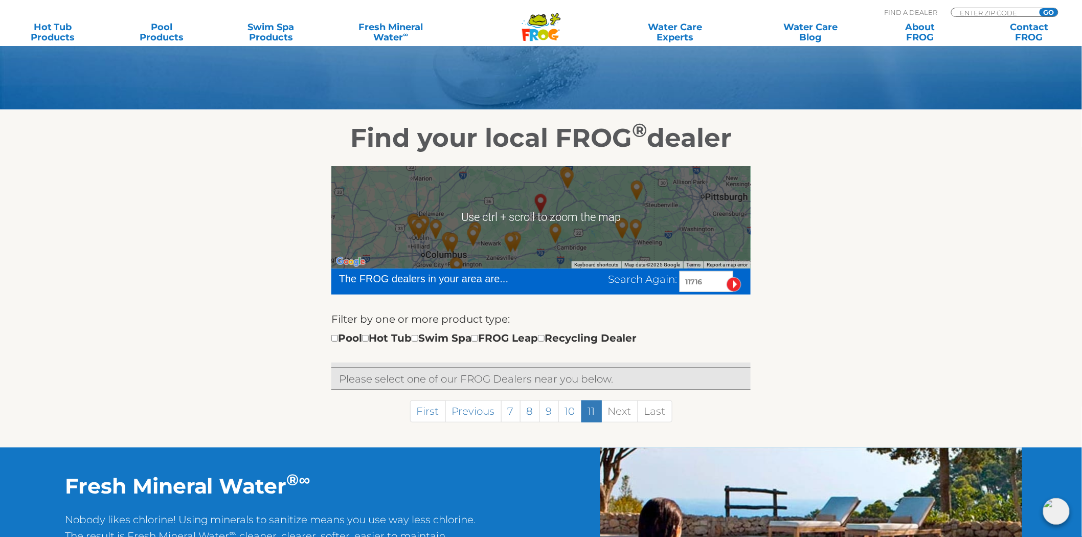
scroll to position [157, 0]
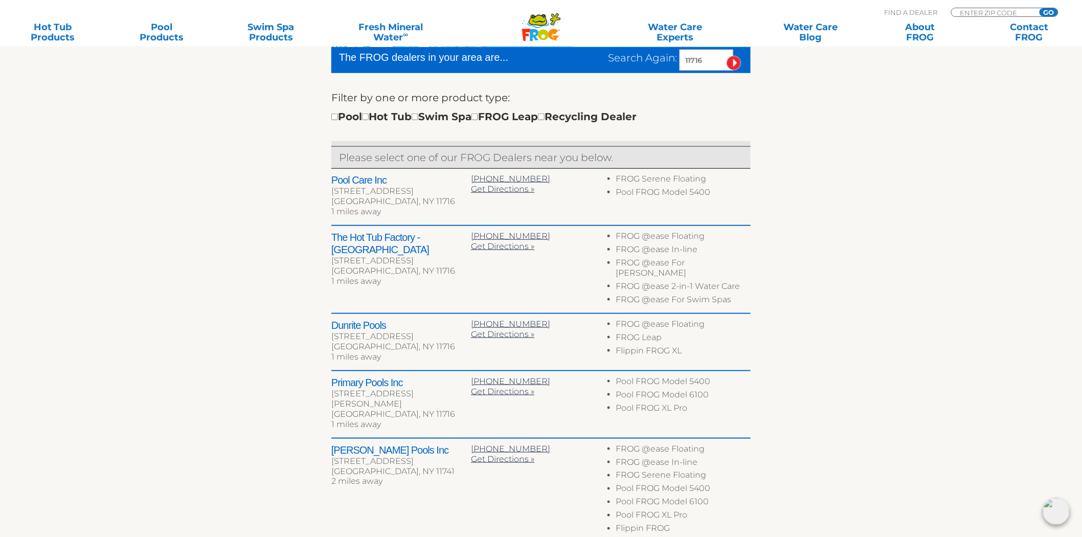
scroll to position [336, 0]
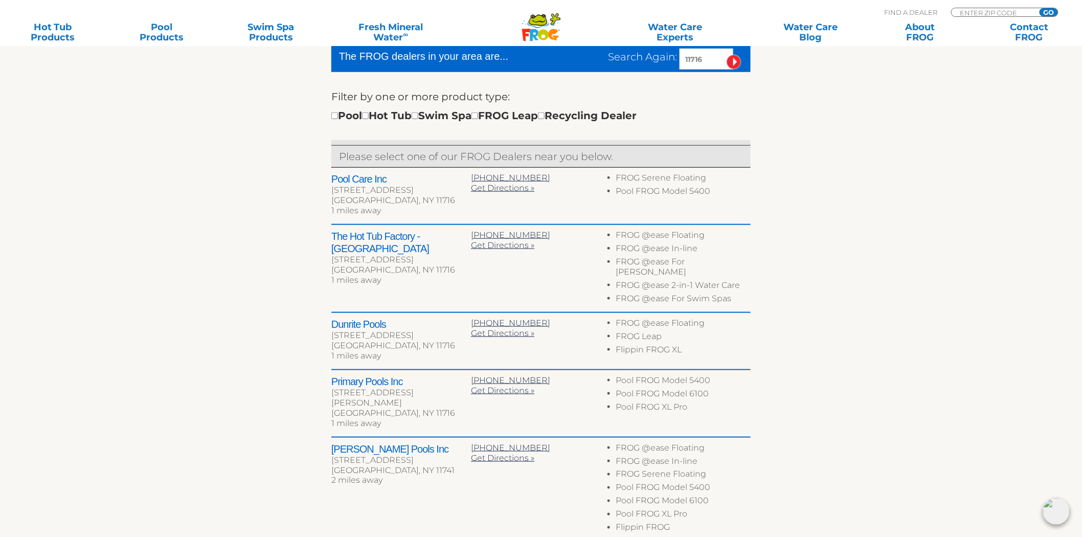
click at [338, 318] on h2 "Dunrite Pools" at bounding box center [401, 324] width 140 height 12
drag, startPoint x: 338, startPoint y: 311, endPoint x: 376, endPoint y: 308, distance: 38.4
click at [376, 318] on h2 "Dunrite Pools" at bounding box center [401, 324] width 140 height 12
copy h2 "Dunrite Pools"
drag, startPoint x: 712, startPoint y: 56, endPoint x: 533, endPoint y: 68, distance: 178.9
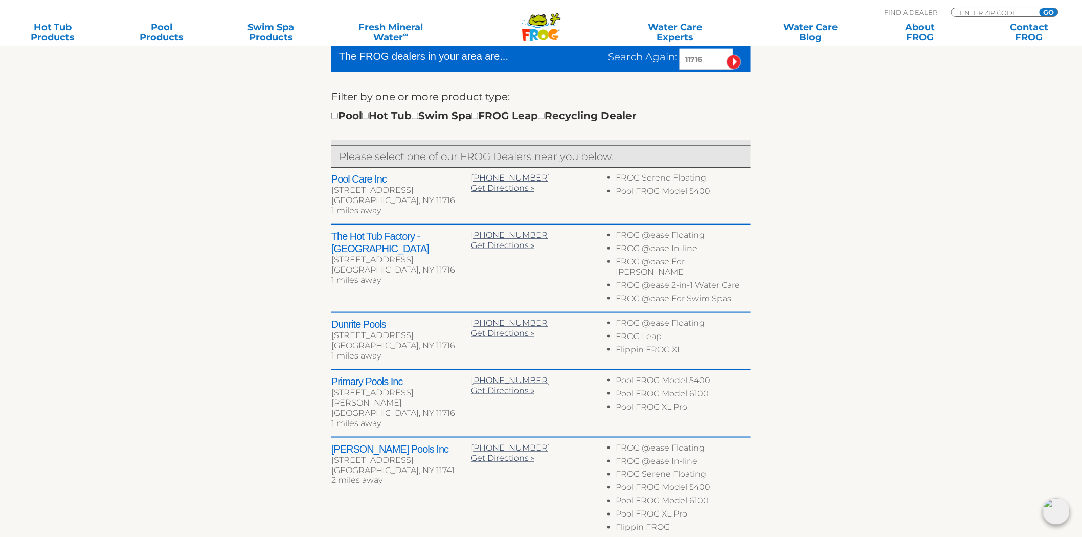
click at [533, 68] on div "The FROG dealers in your area are... Search Again: 11716" at bounding box center [540, 59] width 419 height 26
paste input "06117"
type input "06117"
click at [727, 55] on input "image" at bounding box center [734, 62] width 15 height 15
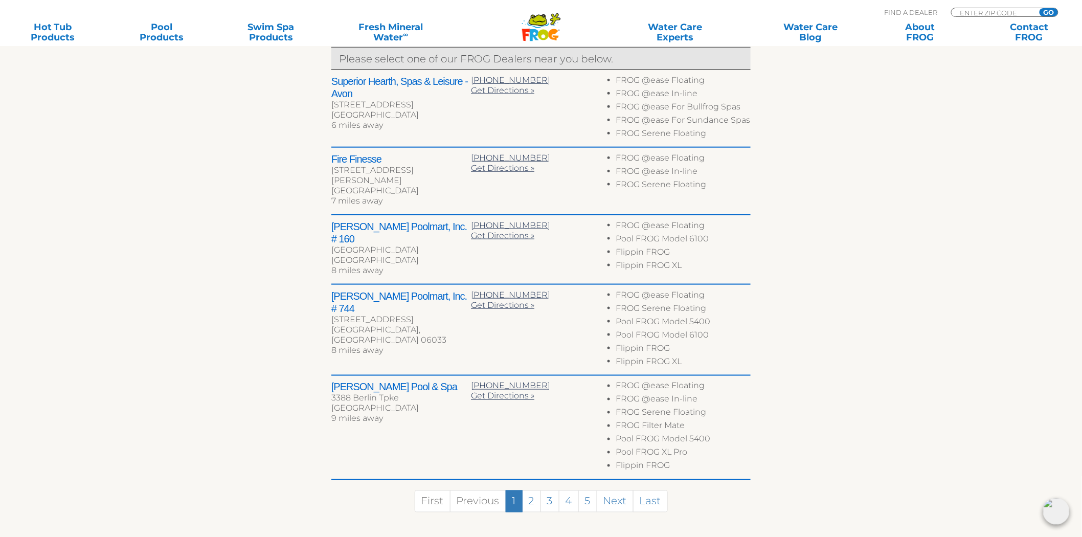
scroll to position [450, 0]
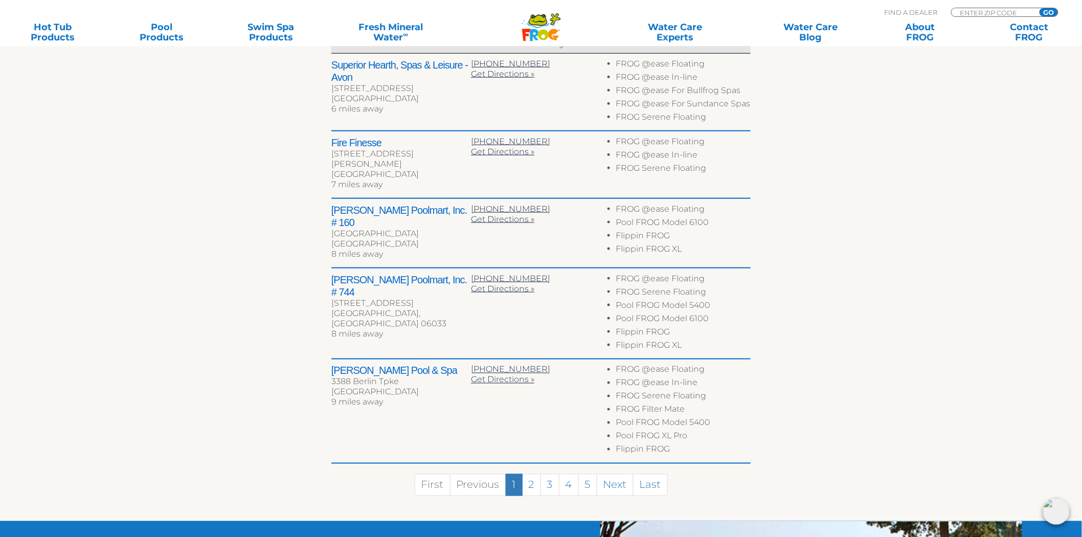
click at [333, 365] on h2 "[PERSON_NAME] Pool & Spa" at bounding box center [401, 371] width 140 height 12
drag, startPoint x: 333, startPoint y: 351, endPoint x: 411, endPoint y: 358, distance: 77.5
click at [411, 365] on h2 "Rizzo Pool & Spa" at bounding box center [401, 371] width 140 height 12
copy div "Rizzo Pool & Spa"
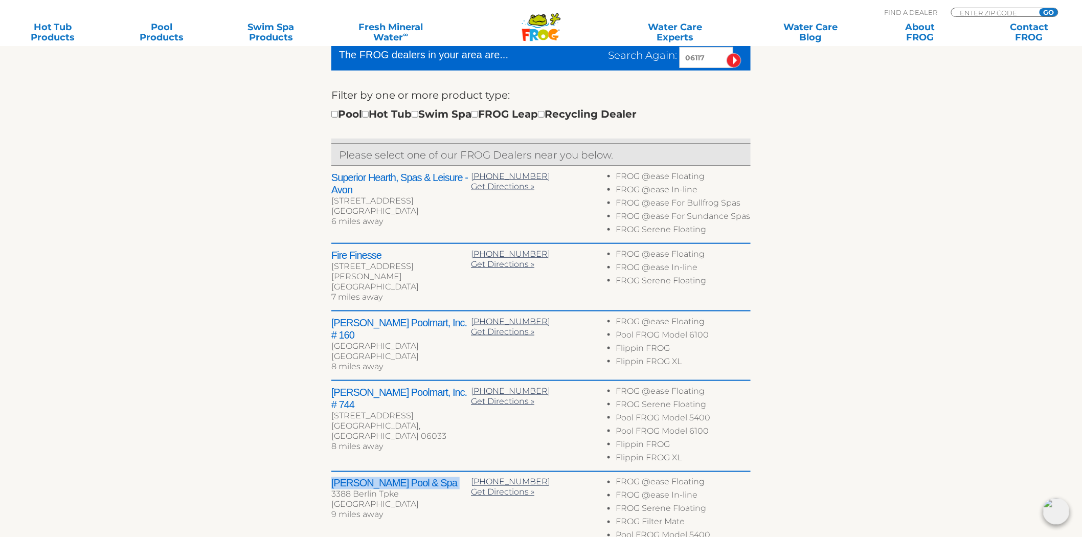
scroll to position [336, 0]
drag, startPoint x: 716, startPoint y: 58, endPoint x: 554, endPoint y: 50, distance: 161.8
click at [556, 51] on div "Search Again: 06117" at bounding box center [648, 59] width 206 height 21
paste input "37412"
type input "37412"
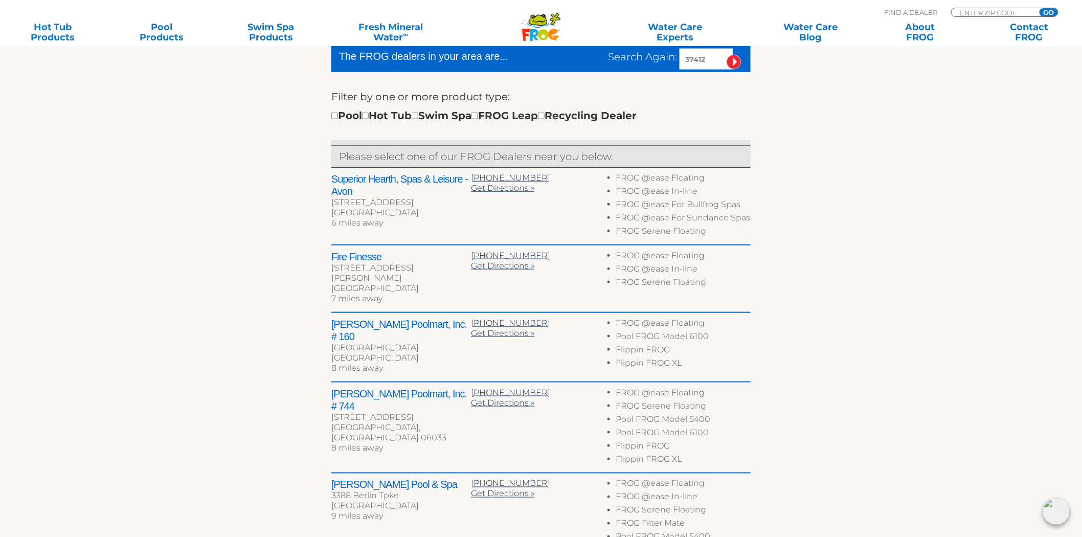
click at [727, 55] on input "image" at bounding box center [734, 62] width 15 height 15
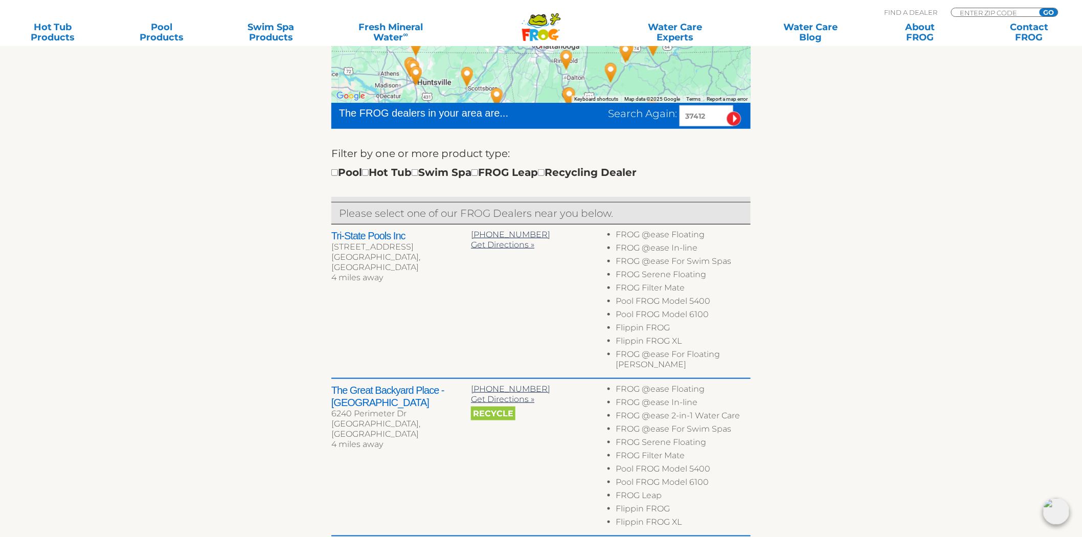
click at [332, 384] on h2 "The Great Backyard Place - [GEOGRAPHIC_DATA]" at bounding box center [401, 396] width 140 height 25
drag, startPoint x: 332, startPoint y: 378, endPoint x: 364, endPoint y: 391, distance: 34.0
click at [364, 391] on h2 "The Great Backyard Place - [GEOGRAPHIC_DATA]" at bounding box center [401, 396] width 140 height 25
copy h2 "The Great Backyard Place - [GEOGRAPHIC_DATA]"
drag, startPoint x: 714, startPoint y: 118, endPoint x: 530, endPoint y: 103, distance: 184.7
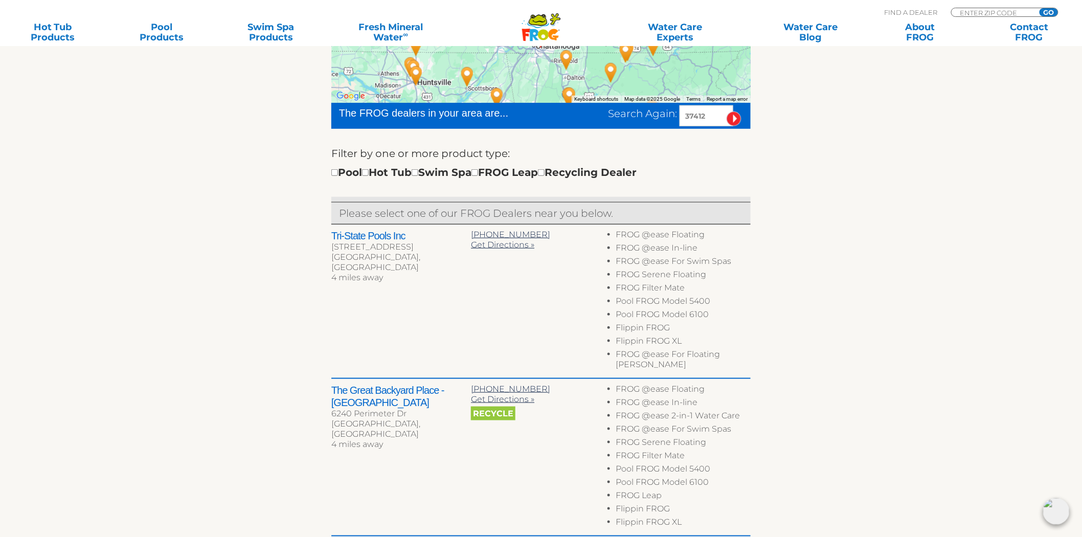
click at [581, 116] on div "Search Again: 37412" at bounding box center [648, 115] width 206 height 21
paste input "17301"
type input "17301"
click at [727, 111] on input "image" at bounding box center [734, 118] width 15 height 15
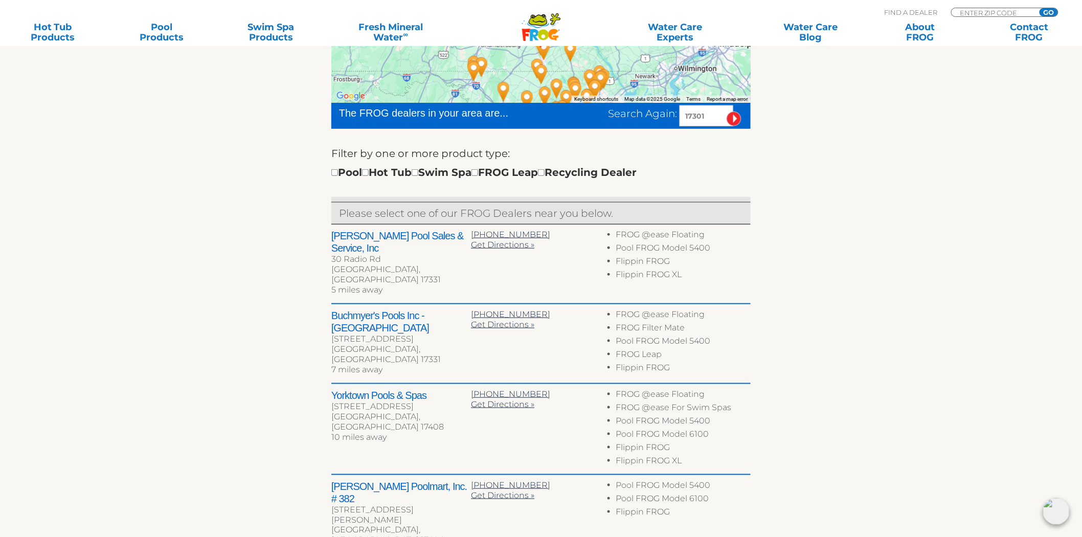
click at [346, 309] on h2 "Buchmyer's Pools Inc - [GEOGRAPHIC_DATA]" at bounding box center [401, 321] width 140 height 25
click at [347, 309] on h2 "Buchmyer's Pools Inc - [GEOGRAPHIC_DATA]" at bounding box center [401, 321] width 140 height 25
drag, startPoint x: 347, startPoint y: 302, endPoint x: 432, endPoint y: 298, distance: 85.5
click at [432, 304] on div "Buchmyer's Pools Inc - [GEOGRAPHIC_DATA] [STREET_ADDRESS] 7 miles away [PHONE_N…" at bounding box center [540, 344] width 419 height 80
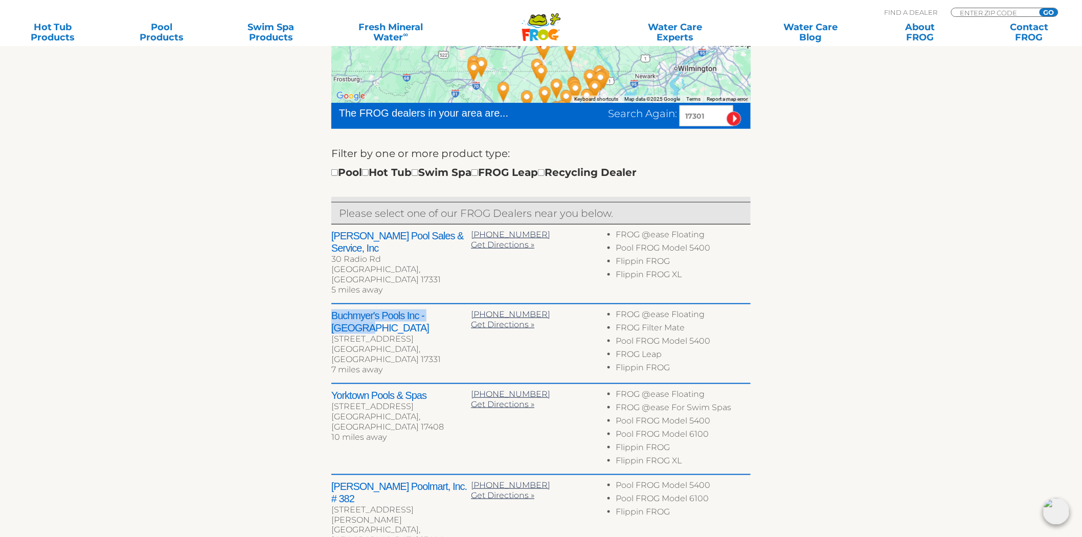
copy h2 "Buchmyer's Pools Inc - [GEOGRAPHIC_DATA]"
